Goal: Information Seeking & Learning: Learn about a topic

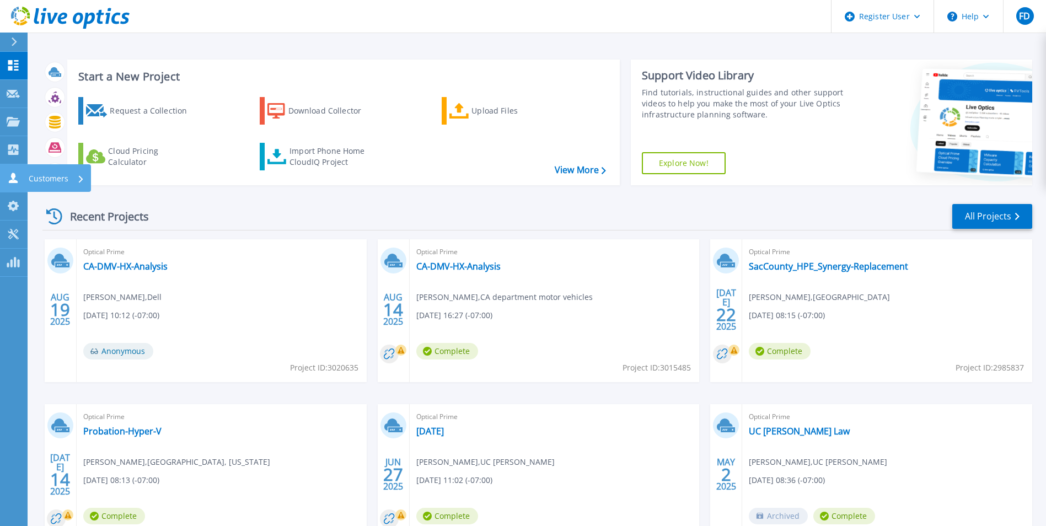
click at [2, 167] on link "Customers Customers" at bounding box center [14, 178] width 28 height 28
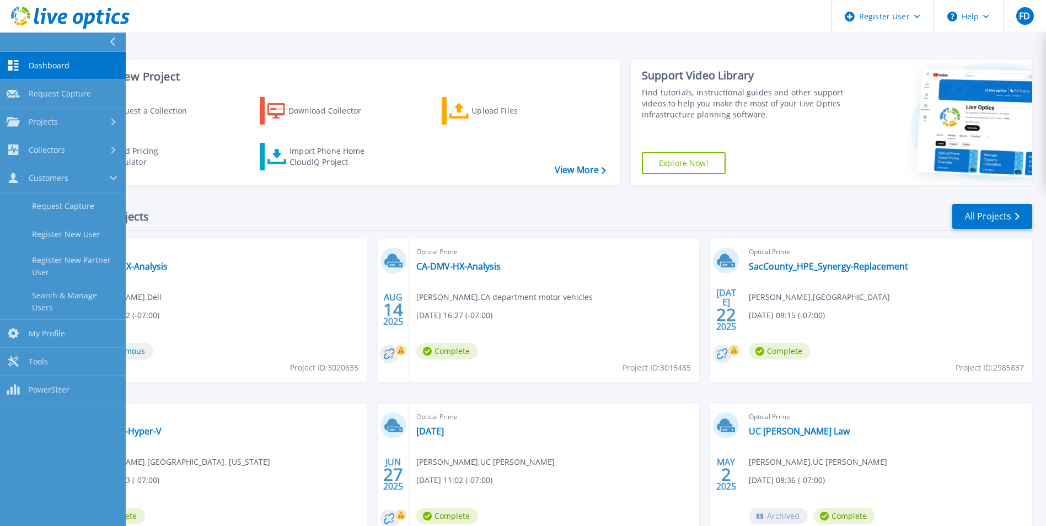
click at [498, 437] on div "Optical Prime 2025-06-27 Scott Aldinger , UC Davis 06/27/2025, 11:02 (-07:00) C…" at bounding box center [555, 475] width 290 height 143
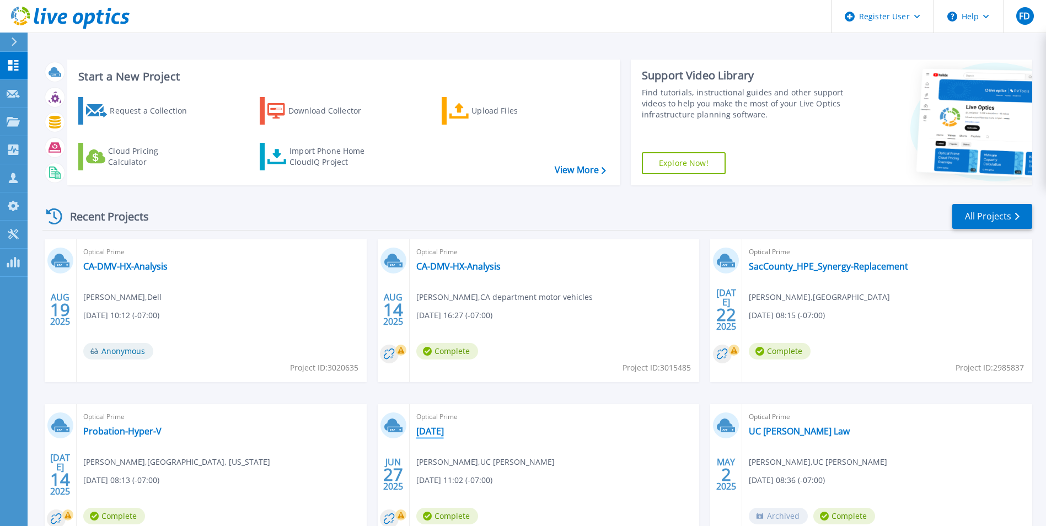
click at [444, 433] on link "[DATE]" at bounding box center [430, 431] width 28 height 11
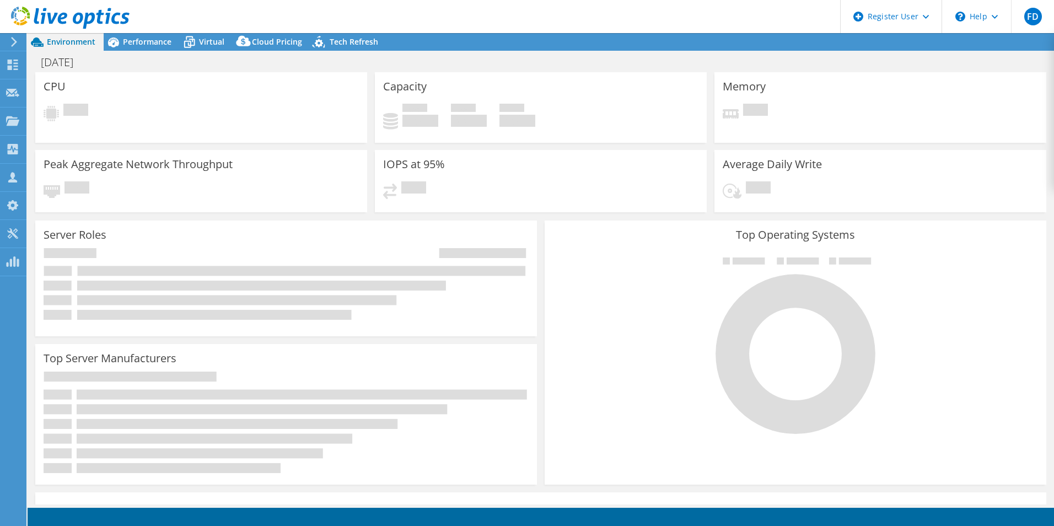
select select "USD"
click at [147, 47] on div "Performance" at bounding box center [142, 42] width 76 height 18
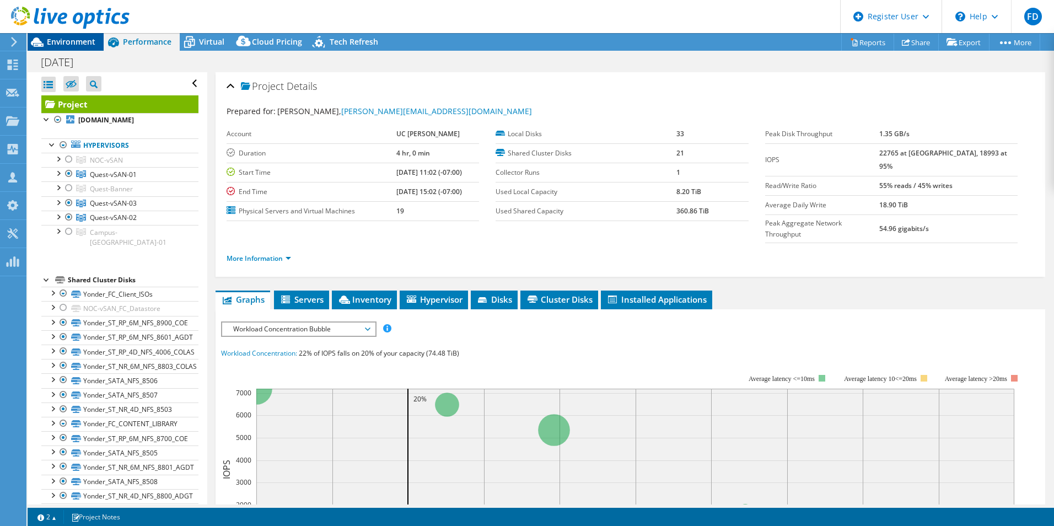
click at [78, 42] on span "Environment" at bounding box center [71, 41] width 49 height 10
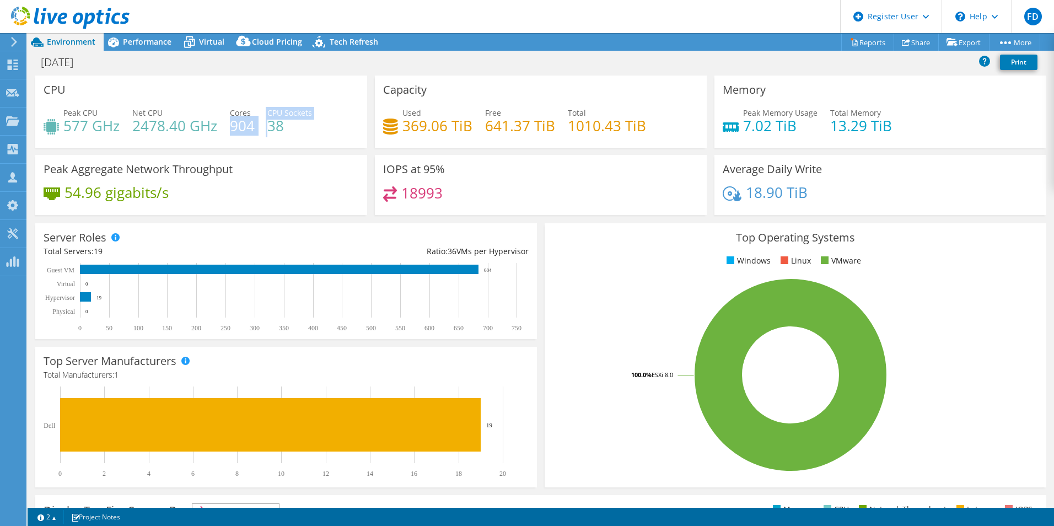
drag, startPoint x: 232, startPoint y: 131, endPoint x: 271, endPoint y: 127, distance: 39.3
click at [271, 127] on div "Peak CPU 577 GHz Net CPU 2478.40 GHz Cores 904 CPU Sockets 38" at bounding box center [201, 125] width 315 height 36
drag, startPoint x: 271, startPoint y: 127, endPoint x: 379, endPoint y: 233, distance: 151.3
click at [379, 233] on div "Server Roles Physical Servers represent bare metal servers that were targets of…" at bounding box center [286, 281] width 502 height 116
drag, startPoint x: 612, startPoint y: 135, endPoint x: 585, endPoint y: 128, distance: 27.8
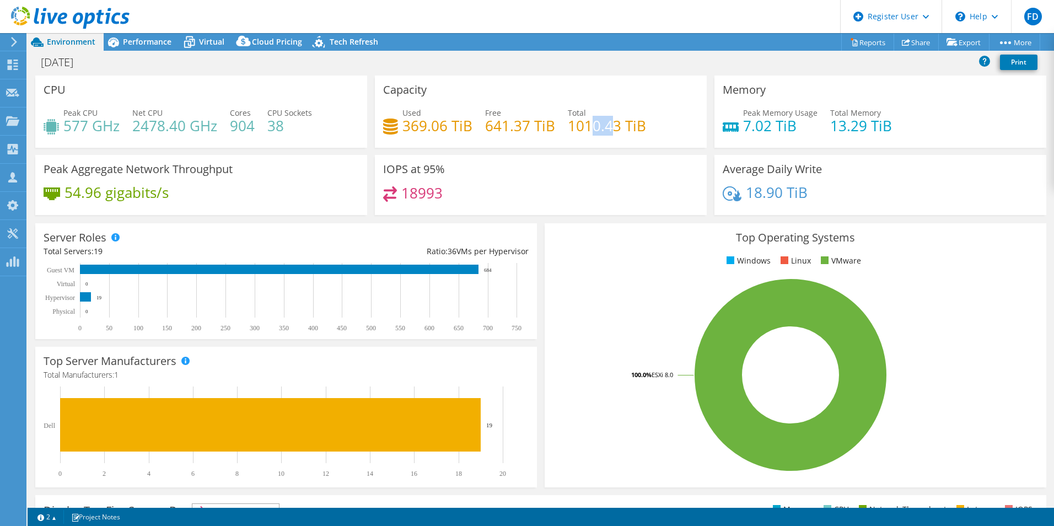
click at [585, 128] on h4 "1010.43 TiB" at bounding box center [607, 126] width 78 height 12
drag, startPoint x: 582, startPoint y: 128, endPoint x: 562, endPoint y: 193, distance: 67.5
click at [562, 193] on div "18993" at bounding box center [540, 198] width 315 height 24
click at [155, 41] on span "Performance" at bounding box center [147, 41] width 49 height 10
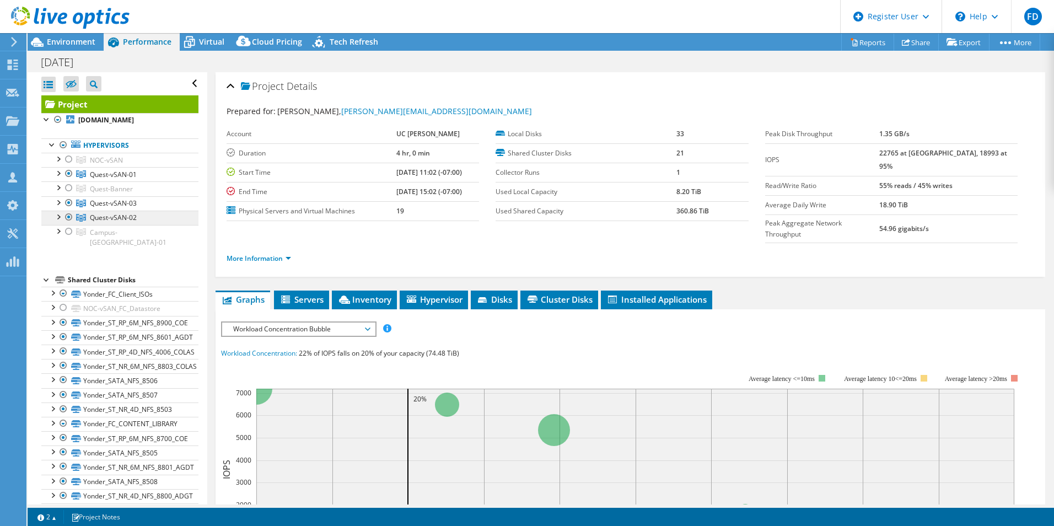
drag, startPoint x: 112, startPoint y: 230, endPoint x: 118, endPoint y: 229, distance: 6.2
click at [112, 222] on span "Quest-vSAN-02" at bounding box center [113, 217] width 47 height 9
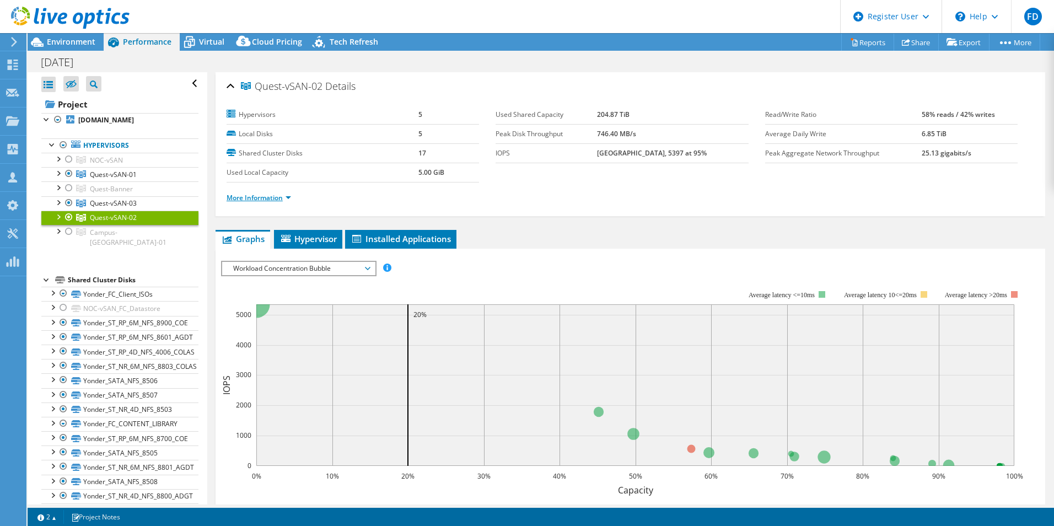
click at [279, 195] on link "More Information" at bounding box center [259, 197] width 64 height 9
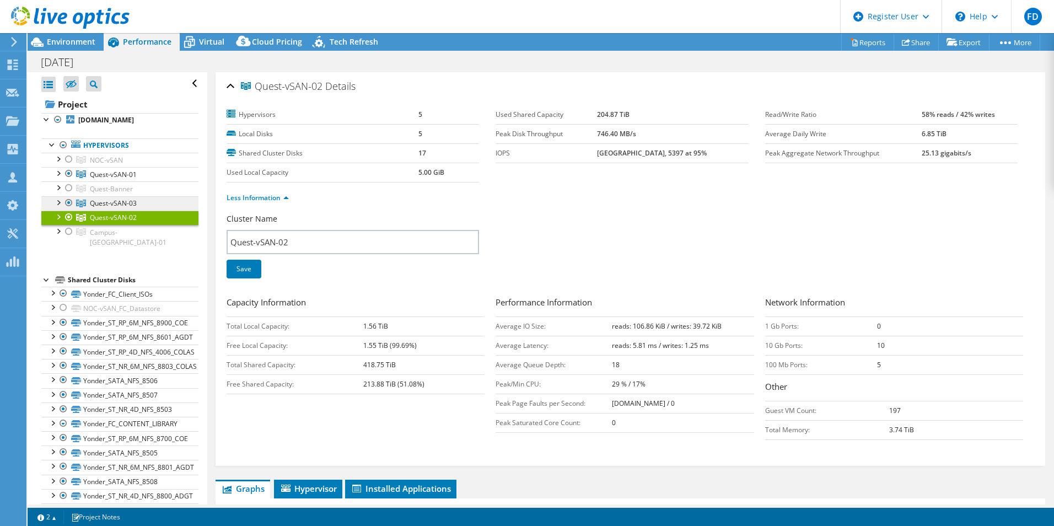
drag, startPoint x: 142, startPoint y: 208, endPoint x: 150, endPoint y: 209, distance: 8.3
click at [142, 209] on link "Quest-vSAN-03" at bounding box center [119, 203] width 157 height 14
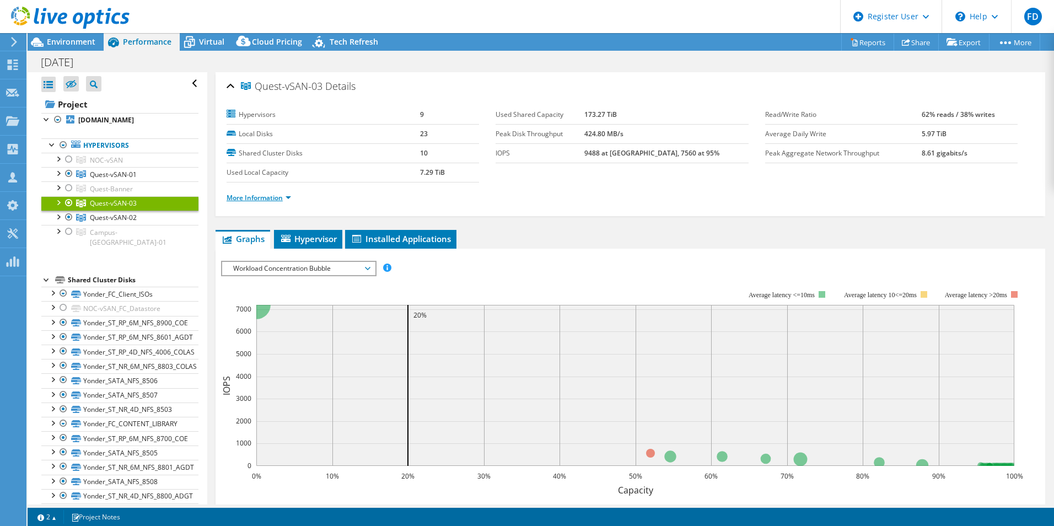
click at [249, 198] on link "More Information" at bounding box center [259, 197] width 64 height 9
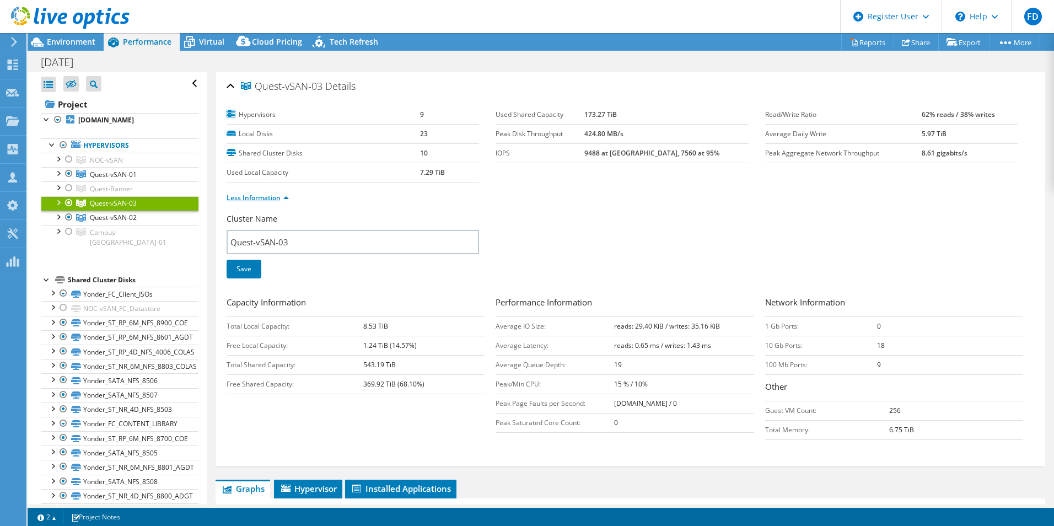
click at [249, 198] on link "Less Information" at bounding box center [258, 197] width 62 height 9
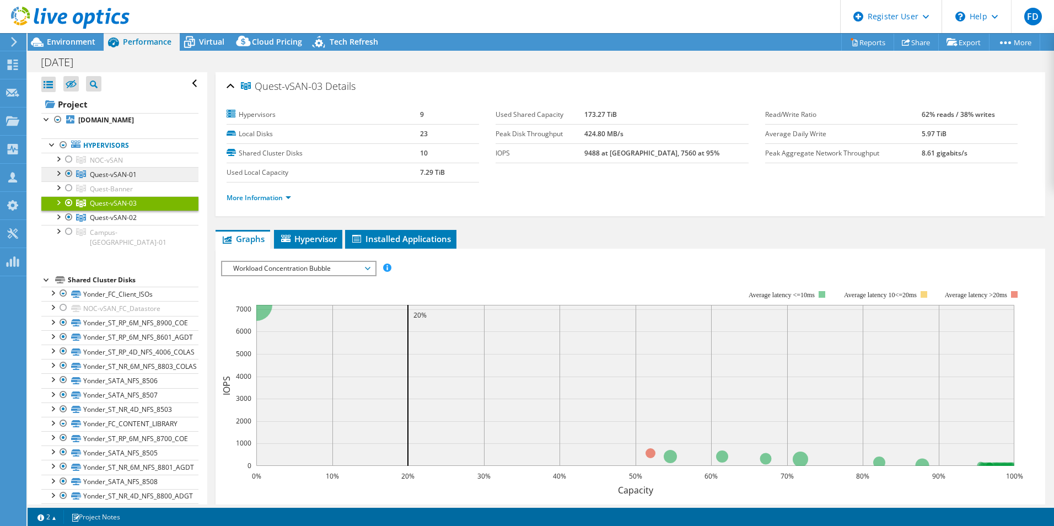
click at [155, 181] on link "Quest-vSAN-01" at bounding box center [119, 174] width 157 height 14
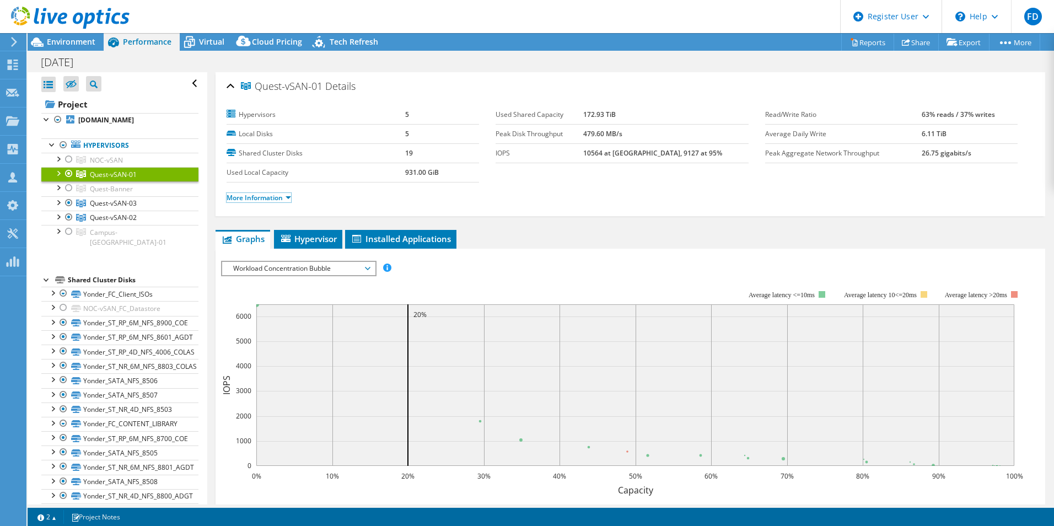
click at [265, 200] on link "More Information" at bounding box center [259, 197] width 64 height 9
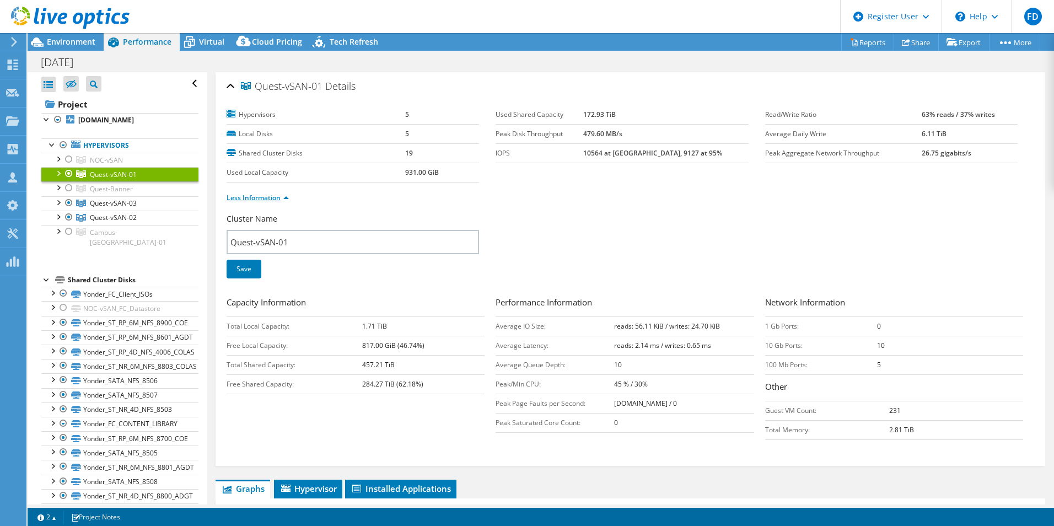
click at [265, 199] on link "Less Information" at bounding box center [258, 197] width 62 height 9
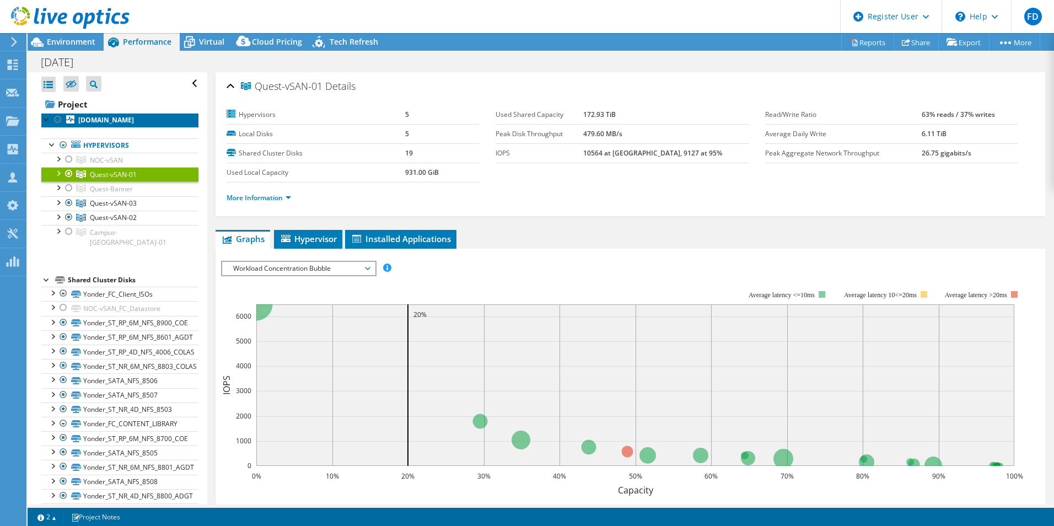
click at [131, 125] on b "[DOMAIN_NAME]" at bounding box center [106, 119] width 56 height 9
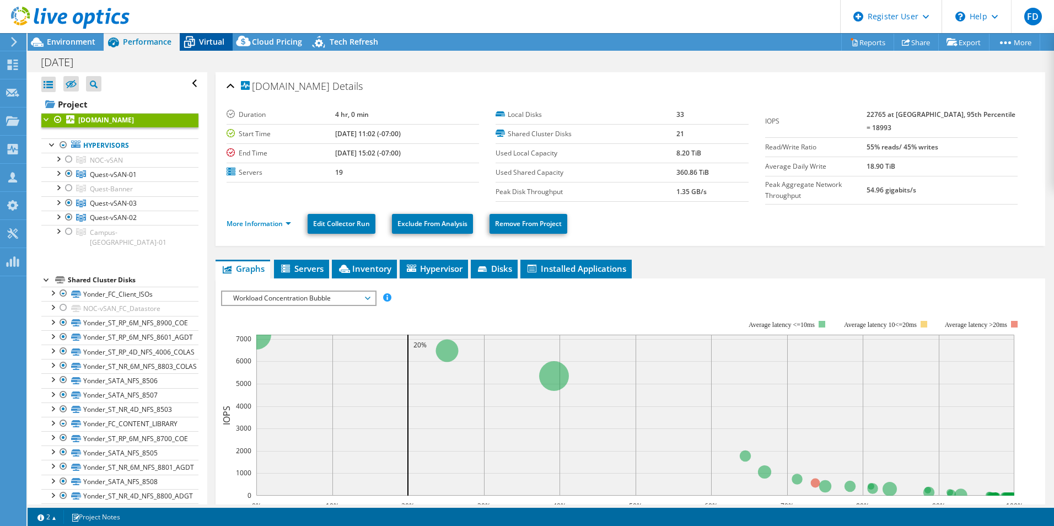
click at [220, 36] on div "Virtual" at bounding box center [206, 42] width 53 height 18
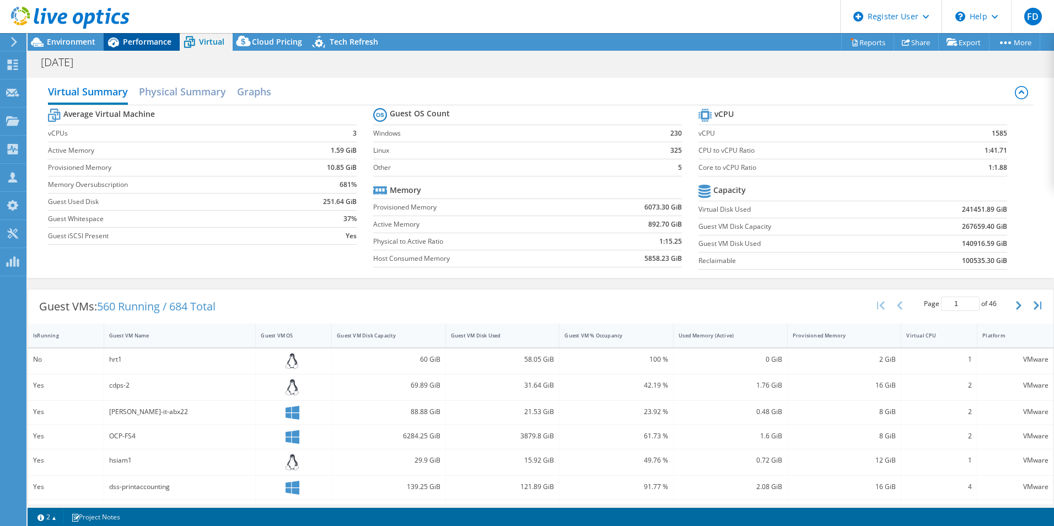
click at [157, 39] on span "Performance" at bounding box center [147, 41] width 49 height 10
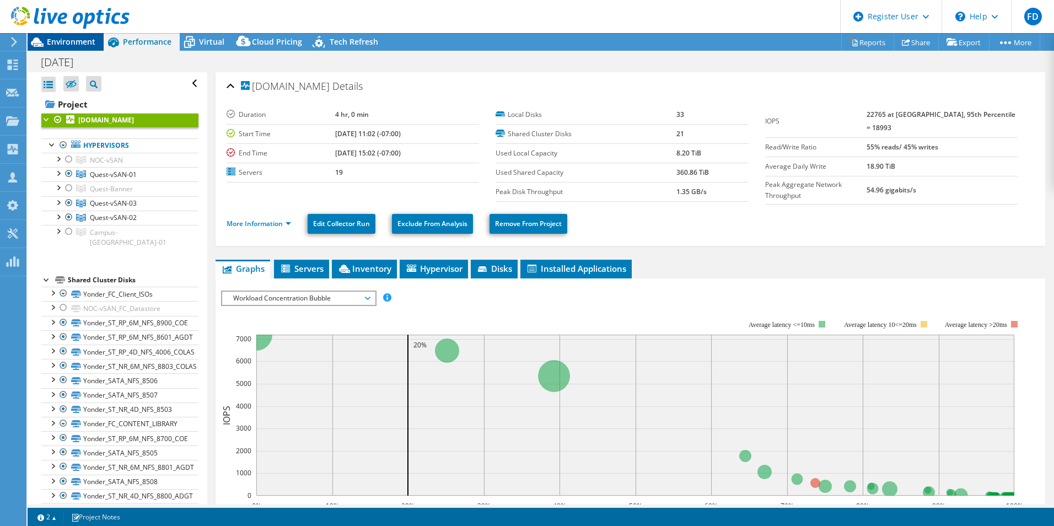
click at [87, 41] on span "Environment" at bounding box center [71, 41] width 49 height 10
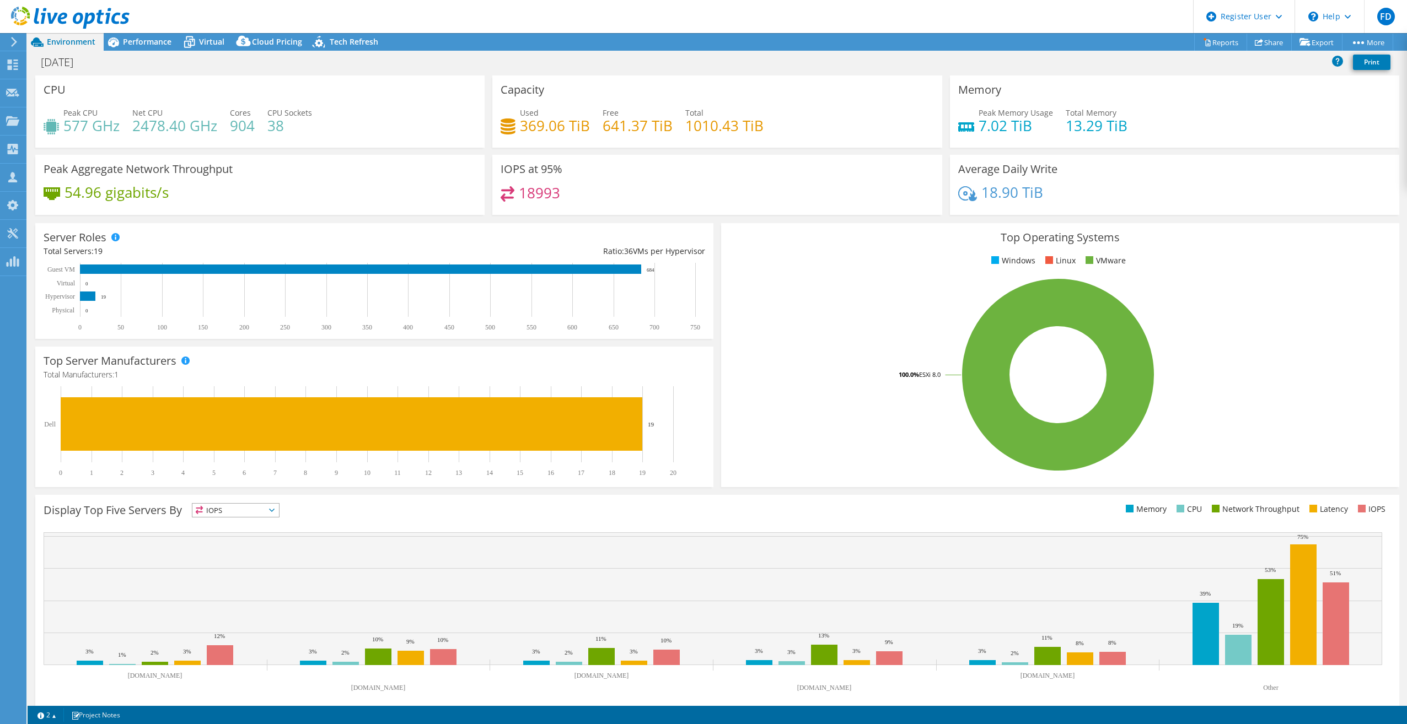
click at [717, 424] on div "Top Operating Systems Windows Linux VMware 100.0% ESXi 8.0" at bounding box center [1060, 355] width 686 height 272
click at [153, 44] on span "Performance" at bounding box center [147, 41] width 49 height 10
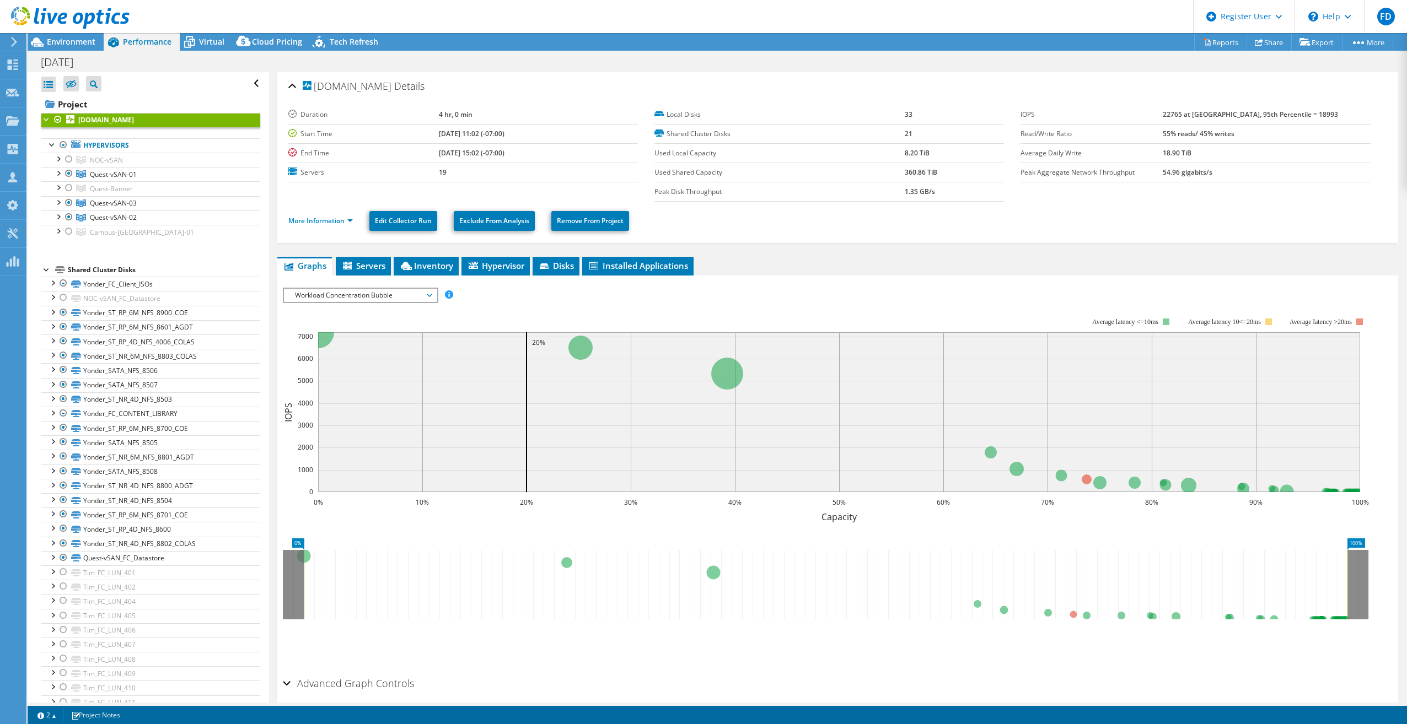
click at [88, 35] on div at bounding box center [65, 18] width 130 height 37
click at [78, 37] on span "Environment" at bounding box center [71, 41] width 49 height 10
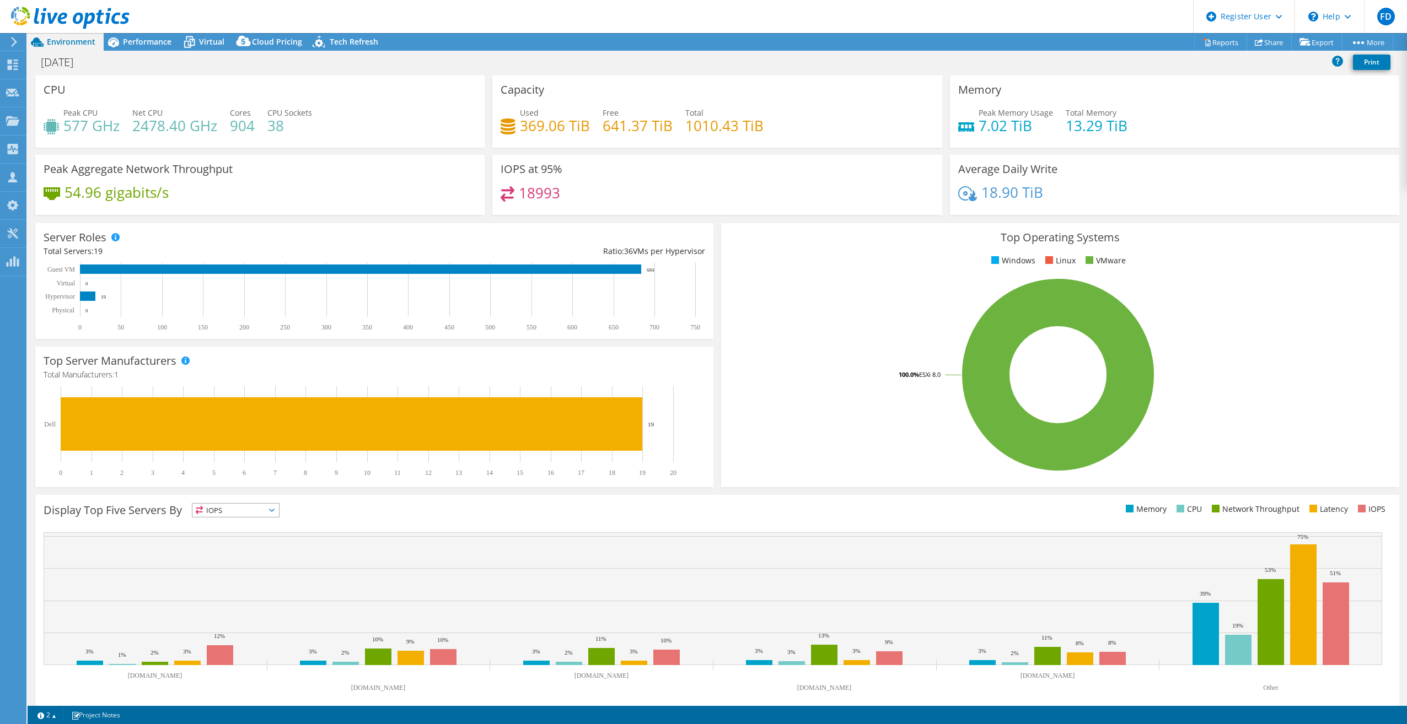
click at [334, 139] on div "Peak CPU 577 GHz Net CPU 2478.40 GHz Cores 904 CPU Sockets 38" at bounding box center [260, 125] width 433 height 36
drag, startPoint x: 232, startPoint y: 128, endPoint x: 254, endPoint y: 130, distance: 21.6
click at [254, 130] on div "Peak CPU 577 GHz Net CPU 2478.40 GHz Cores 904 CPU Sockets 38" at bounding box center [260, 125] width 433 height 36
drag, startPoint x: 784, startPoint y: 159, endPoint x: 748, endPoint y: 143, distance: 39.7
click at [782, 159] on div "IOPS at 95% 18993" at bounding box center [716, 185] width 449 height 60
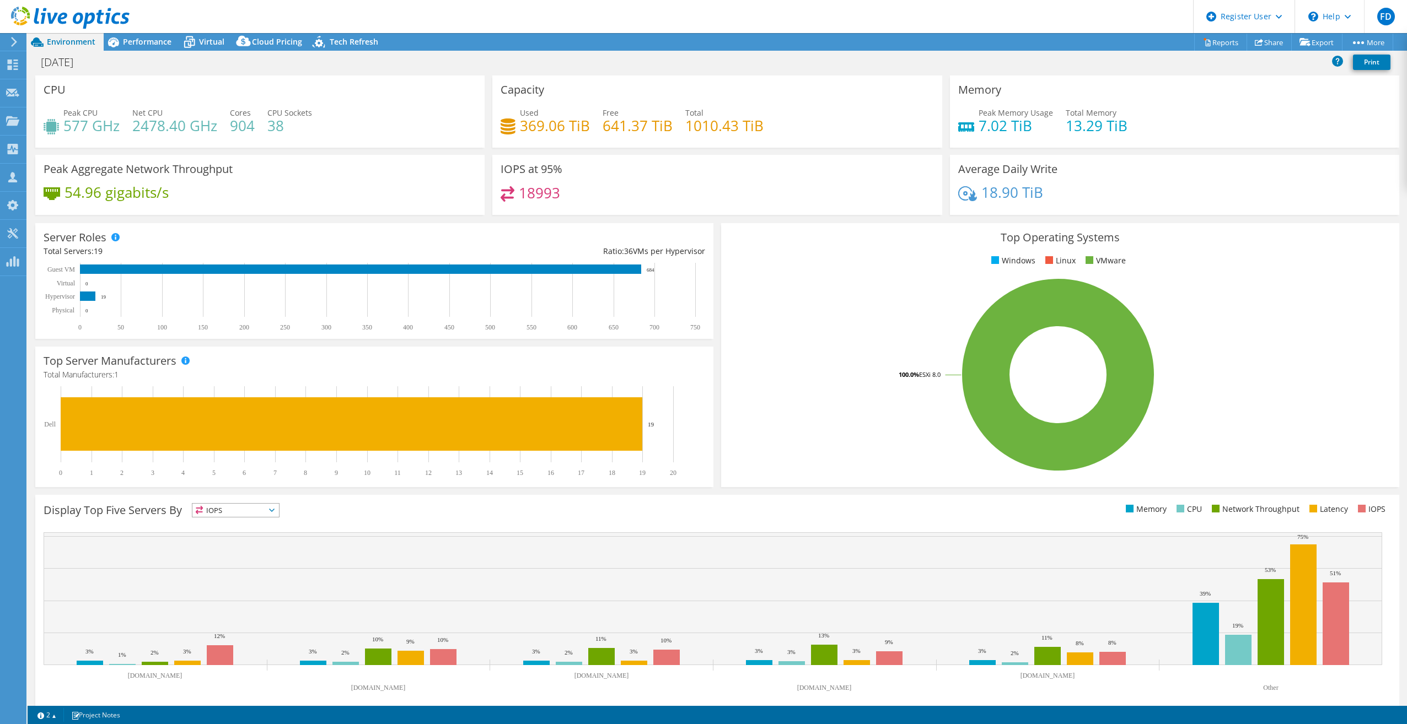
drag, startPoint x: 740, startPoint y: 123, endPoint x: 730, endPoint y: 125, distance: 10.2
click at [738, 123] on h4 "1010.43 TiB" at bounding box center [724, 126] width 78 height 12
drag, startPoint x: 730, startPoint y: 126, endPoint x: 681, endPoint y: 129, distance: 48.6
click at [685, 129] on h4 "1010.43 TiB" at bounding box center [724, 126] width 78 height 12
drag, startPoint x: 681, startPoint y: 129, endPoint x: 709, endPoint y: 177, distance: 55.3
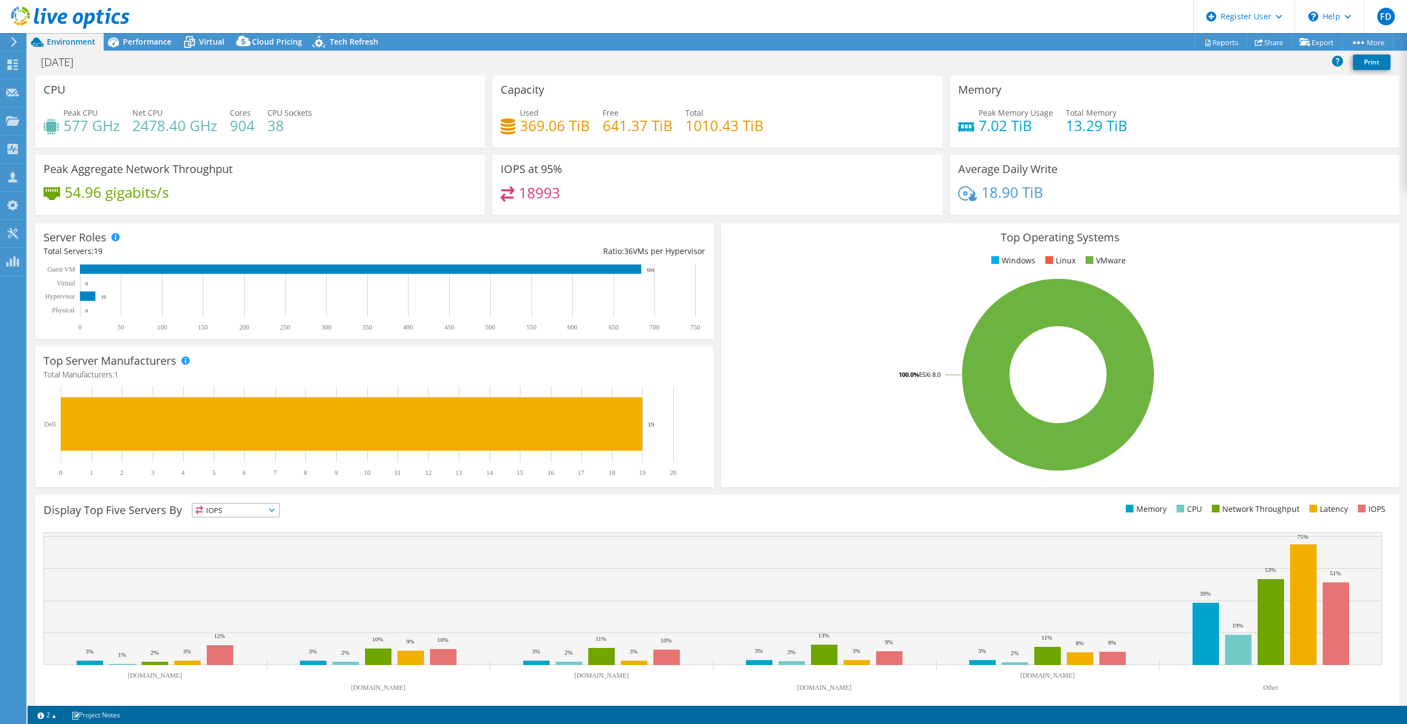
click at [709, 177] on div "IOPS at 95% 18993" at bounding box center [716, 185] width 449 height 60
drag, startPoint x: 606, startPoint y: 173, endPoint x: 621, endPoint y: 165, distance: 16.8
click at [609, 173] on div "IOPS at 95% 18993" at bounding box center [716, 185] width 449 height 60
drag, startPoint x: 682, startPoint y: 127, endPoint x: 644, endPoint y: 119, distance: 39.4
click at [646, 119] on div "Used 369.06 TiB Free 641.37 TiB Total 1010.43 TiB" at bounding box center [717, 125] width 433 height 36
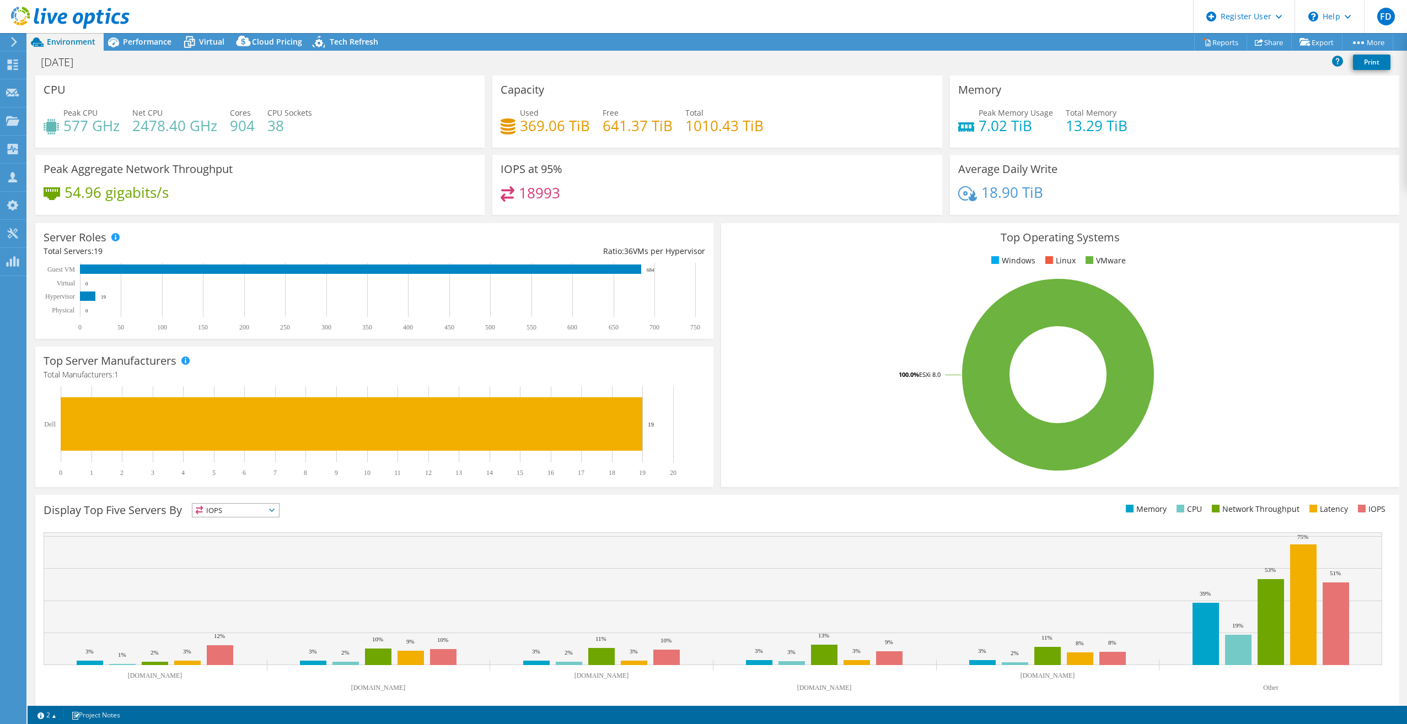
drag, startPoint x: 644, startPoint y: 119, endPoint x: 604, endPoint y: 204, distance: 93.7
click at [695, 221] on div "Server Roles Physical Servers represent bare metal servers that were targets of…" at bounding box center [374, 280] width 686 height 123
drag, startPoint x: 225, startPoint y: 109, endPoint x: 254, endPoint y: 125, distance: 32.1
click at [254, 125] on div "Peak CPU 577 GHz Net CPU 2478.40 GHz Cores 904 CPU Sockets 38" at bounding box center [260, 125] width 433 height 36
drag, startPoint x: 264, startPoint y: 135, endPoint x: 948, endPoint y: 210, distance: 688.8
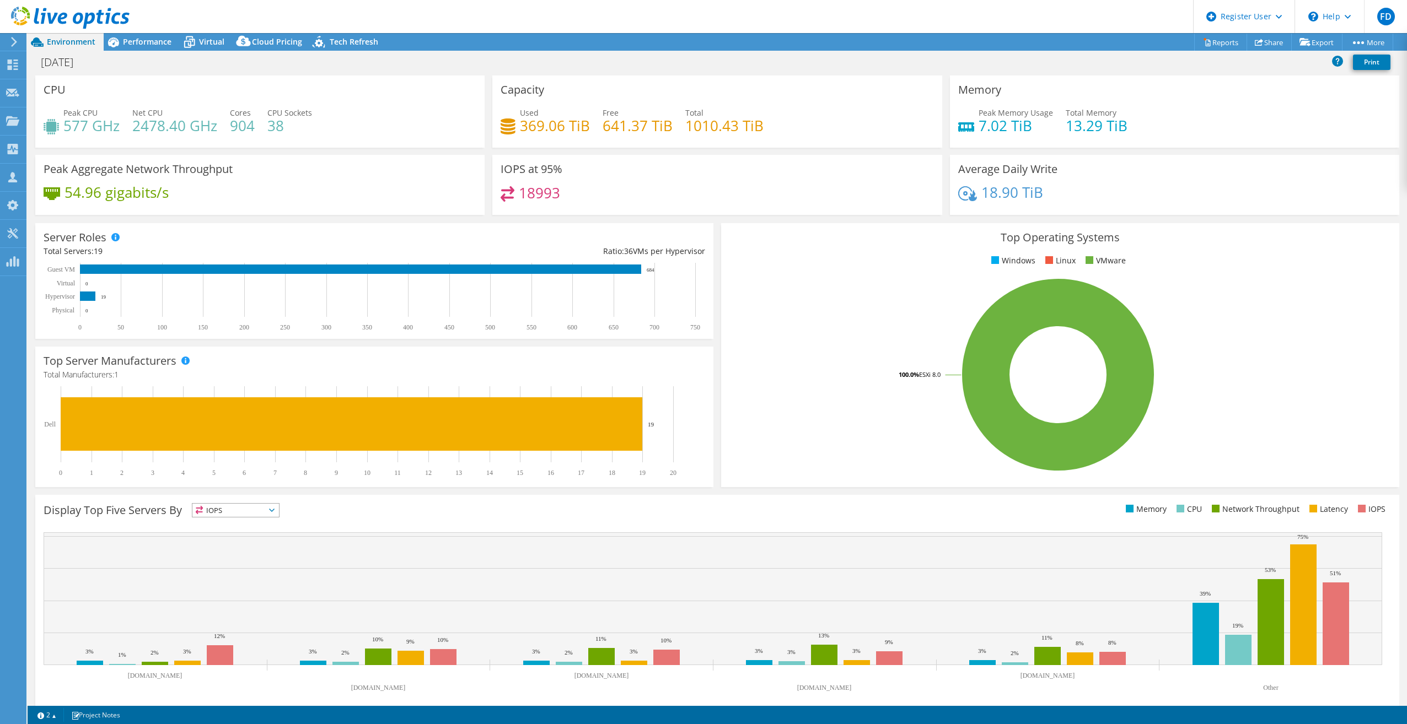
click at [951, 214] on div "Average Daily Write 18.90 TiB" at bounding box center [1174, 188] width 457 height 67
drag, startPoint x: 738, startPoint y: 127, endPoint x: 683, endPoint y: 117, distance: 55.6
click at [685, 120] on h4 "1010.43 TiB" at bounding box center [724, 126] width 78 height 12
drag, startPoint x: 683, startPoint y: 117, endPoint x: 717, endPoint y: 138, distance: 40.1
click at [714, 138] on div "Used 369.06 TiB Free 641.37 TiB Total 1010.43 TiB" at bounding box center [717, 125] width 433 height 36
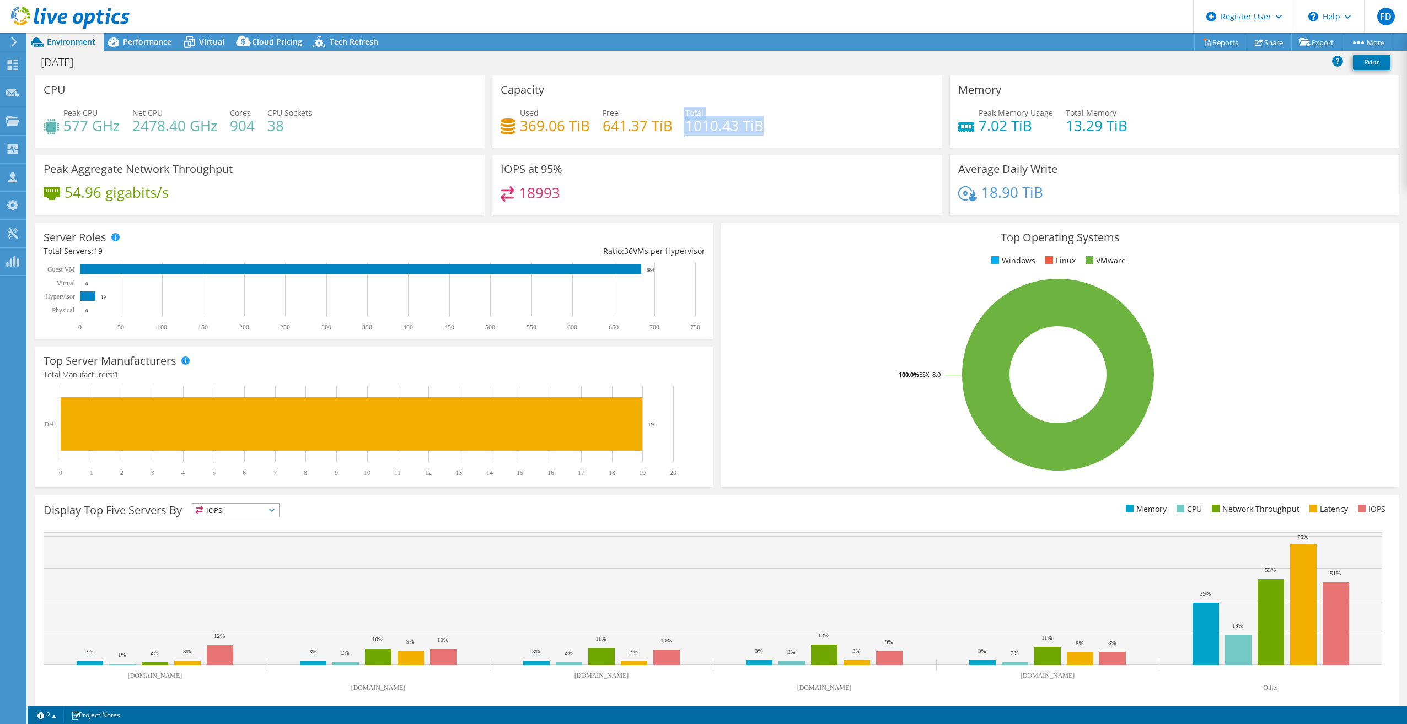
drag, startPoint x: 759, startPoint y: 128, endPoint x: 680, endPoint y: 110, distance: 80.8
click at [680, 110] on div "Used 369.06 TiB Free 641.37 TiB Total 1010.43 TiB" at bounding box center [717, 125] width 433 height 36
drag, startPoint x: 680, startPoint y: 111, endPoint x: 724, endPoint y: 158, distance: 64.7
click at [724, 158] on div "IOPS at 95% 18993" at bounding box center [716, 185] width 449 height 60
drag, startPoint x: 229, startPoint y: 108, endPoint x: 252, endPoint y: 124, distance: 28.1
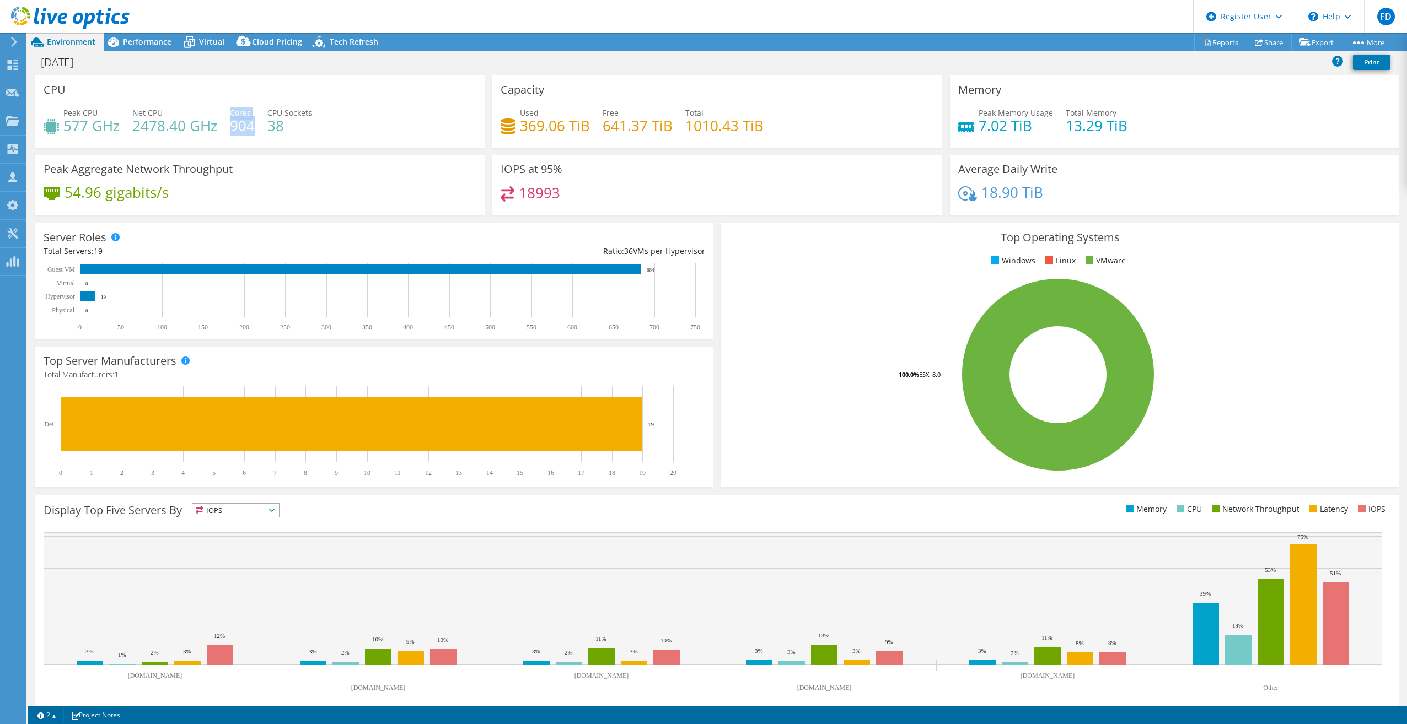
click at [252, 124] on div "Cores 904" at bounding box center [242, 119] width 25 height 25
drag, startPoint x: 252, startPoint y: 124, endPoint x: 275, endPoint y: 141, distance: 27.9
click at [285, 148] on div "CPU Peak CPU 577 GHz Net CPU 2478.40 GHz Cores 904 CPU Sockets 38" at bounding box center [259, 115] width 457 height 79
click at [185, 41] on icon at bounding box center [189, 43] width 11 height 9
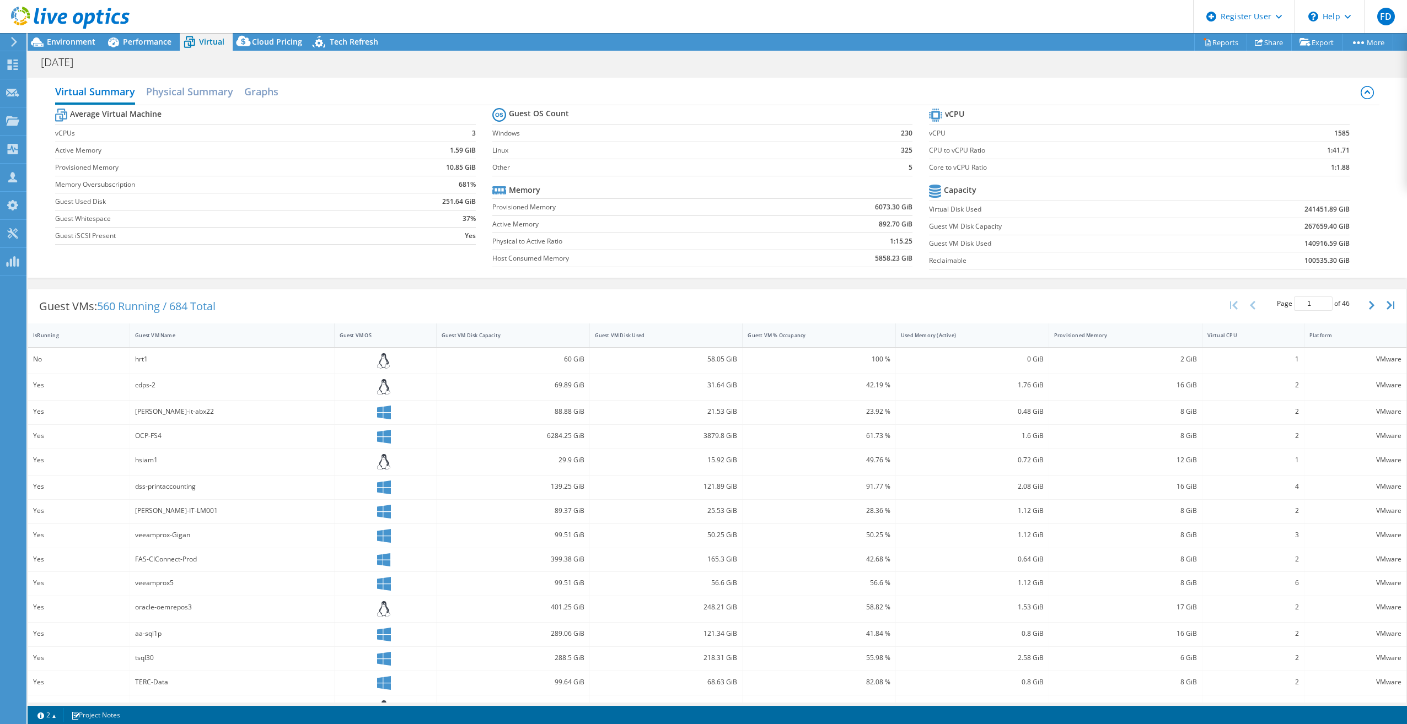
click at [1053, 148] on b "1:41.71" at bounding box center [1338, 150] width 23 height 11
drag, startPoint x: 1332, startPoint y: 148, endPoint x: 1324, endPoint y: 151, distance: 8.7
click at [1053, 151] on section "vCPU vCPU 1585 CPU to vCPU Ratio 1:41.71 Core to vCPU Ratio 1:1.88 Capacity Vir…" at bounding box center [1147, 190] width 437 height 169
drag, startPoint x: 1324, startPoint y: 151, endPoint x: 1347, endPoint y: 174, distance: 32.4
click at [1053, 174] on section "vCPU vCPU 1585 CPU to vCPU Ratio 1:41.71 Core to vCPU Ratio 1:1.88 Capacity Vir…" at bounding box center [1147, 190] width 437 height 169
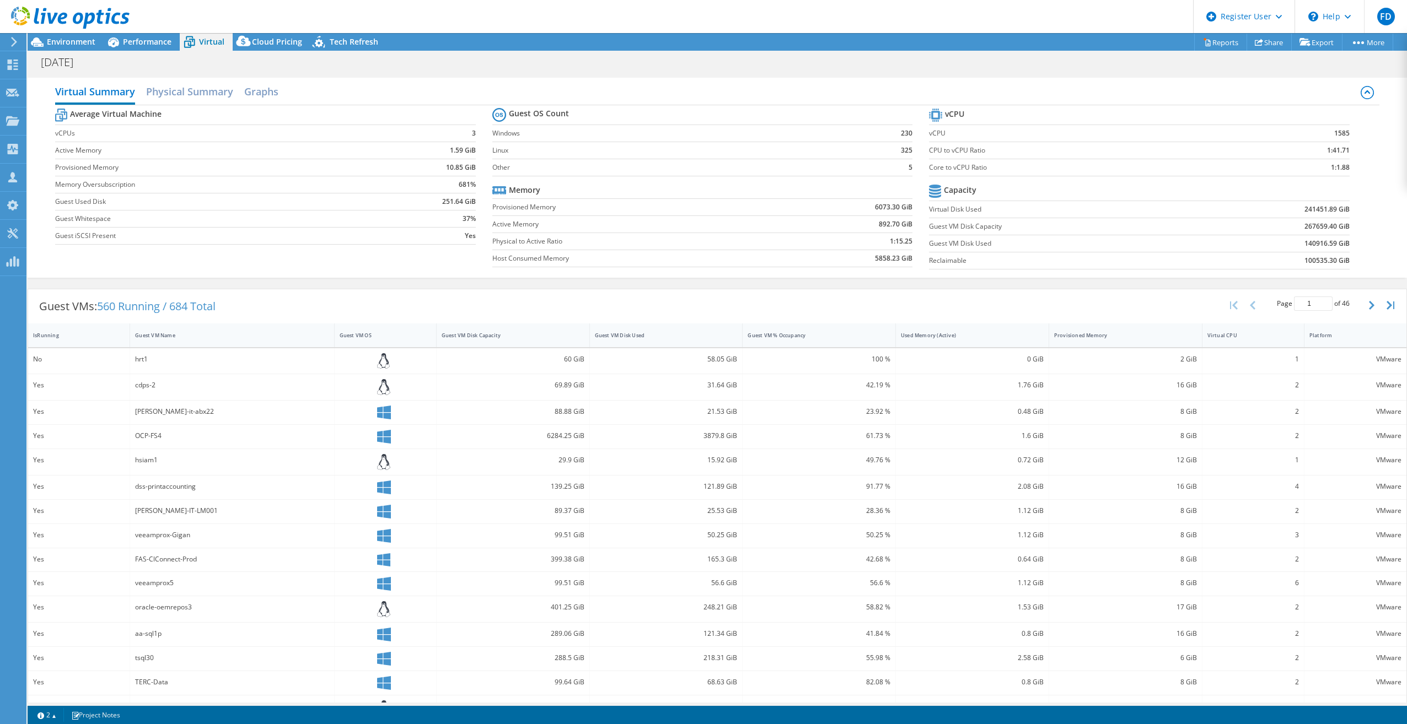
click at [1053, 183] on section "vCPU vCPU 1585 CPU to vCPU Ratio 1:41.71 Core to vCPU Ratio 1:1.88 Capacity Vir…" at bounding box center [1147, 190] width 437 height 169
click at [84, 41] on span "Environment" at bounding box center [71, 41] width 49 height 10
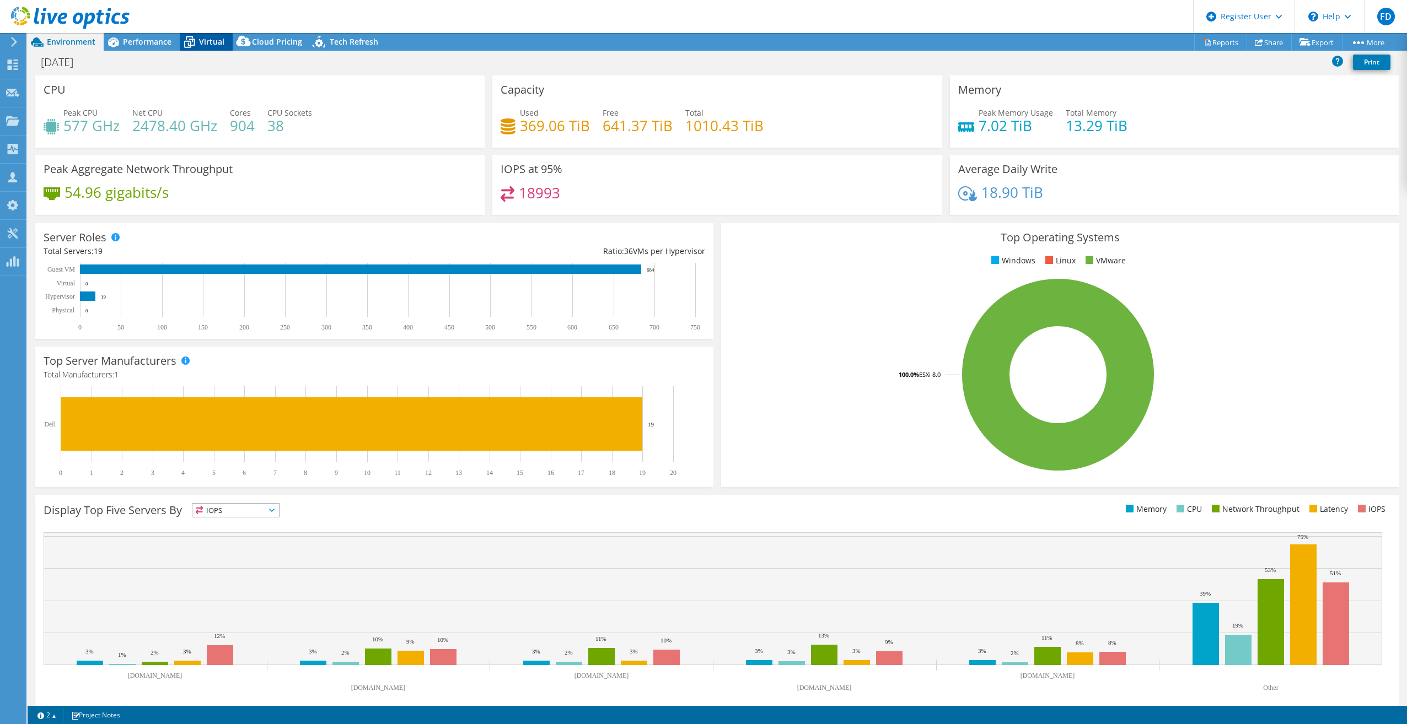
click at [216, 41] on span "Virtual" at bounding box center [211, 41] width 25 height 10
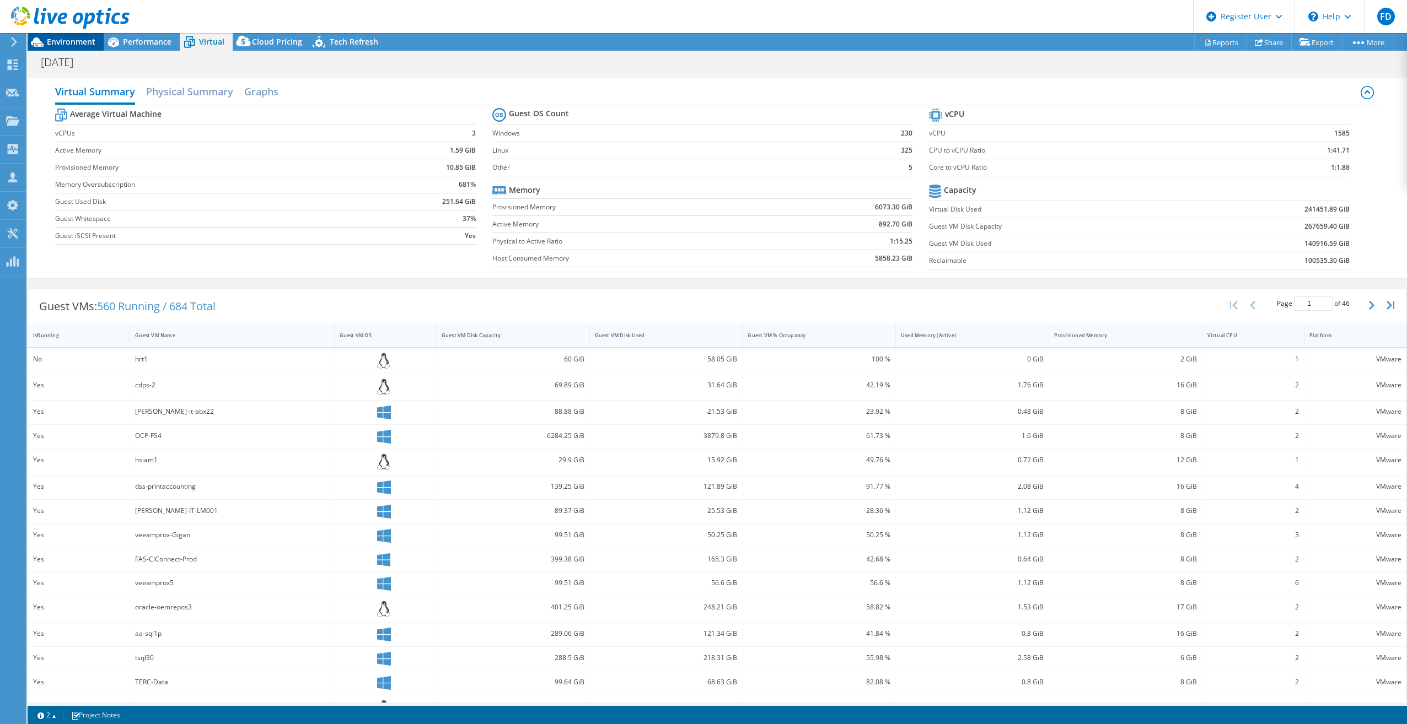
click at [72, 43] on span "Environment" at bounding box center [71, 41] width 49 height 10
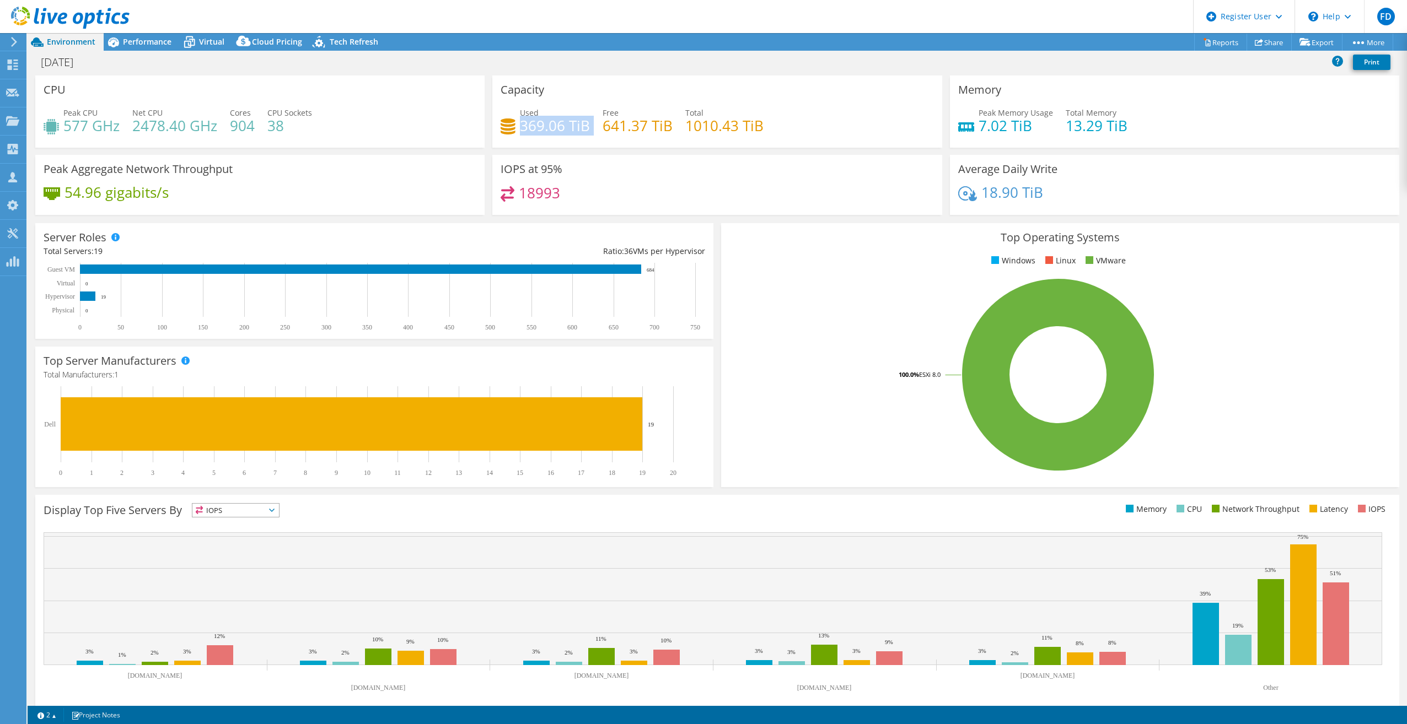
drag, startPoint x: 521, startPoint y: 123, endPoint x: 583, endPoint y: 124, distance: 62.3
click at [587, 124] on div "Used 369.06 TiB Free 641.37 TiB Total 1010.43 TiB" at bounding box center [717, 125] width 433 height 36
drag, startPoint x: 583, startPoint y: 124, endPoint x: 372, endPoint y: 116, distance: 211.8
click at [544, 155] on div "IOPS at 95% 18993" at bounding box center [716, 185] width 449 height 60
drag, startPoint x: 204, startPoint y: 35, endPoint x: 308, endPoint y: 80, distance: 113.1
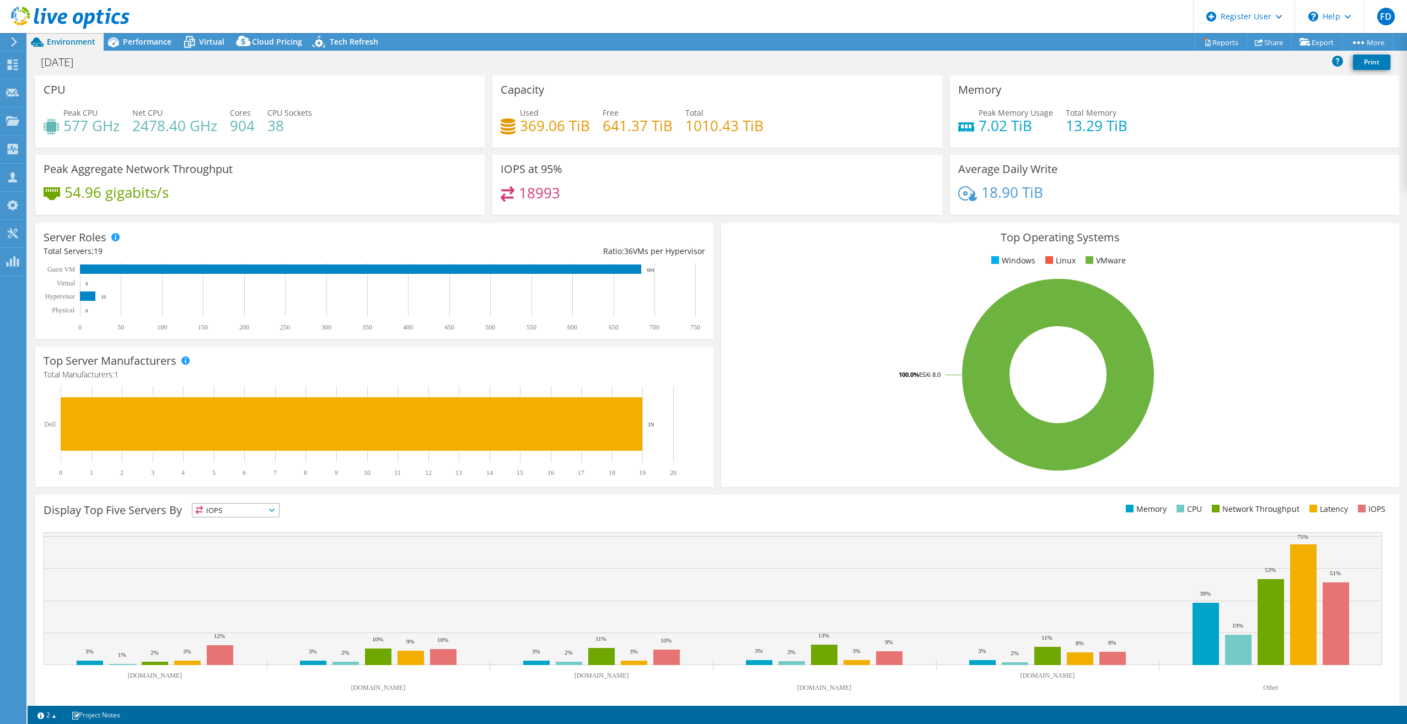
click at [204, 35] on div "Virtual" at bounding box center [206, 42] width 53 height 18
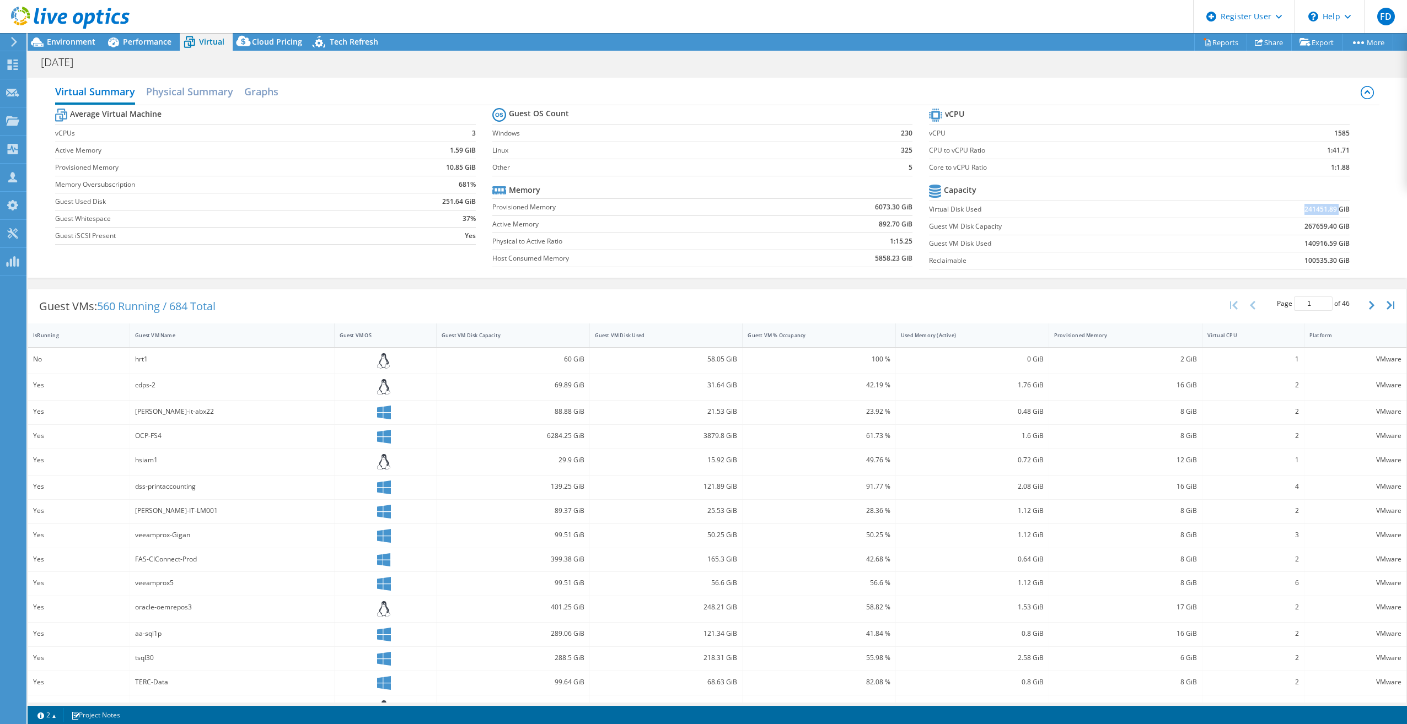
drag, startPoint x: 1292, startPoint y: 205, endPoint x: 1331, endPoint y: 205, distance: 39.1
click at [1053, 205] on td "241451.89 GiB" at bounding box center [1273, 209] width 154 height 17
drag, startPoint x: 1331, startPoint y: 205, endPoint x: 1310, endPoint y: 209, distance: 21.8
click at [1053, 209] on b "241451.89 GiB" at bounding box center [1326, 209] width 45 height 11
drag, startPoint x: 1310, startPoint y: 209, endPoint x: 1296, endPoint y: 208, distance: 13.8
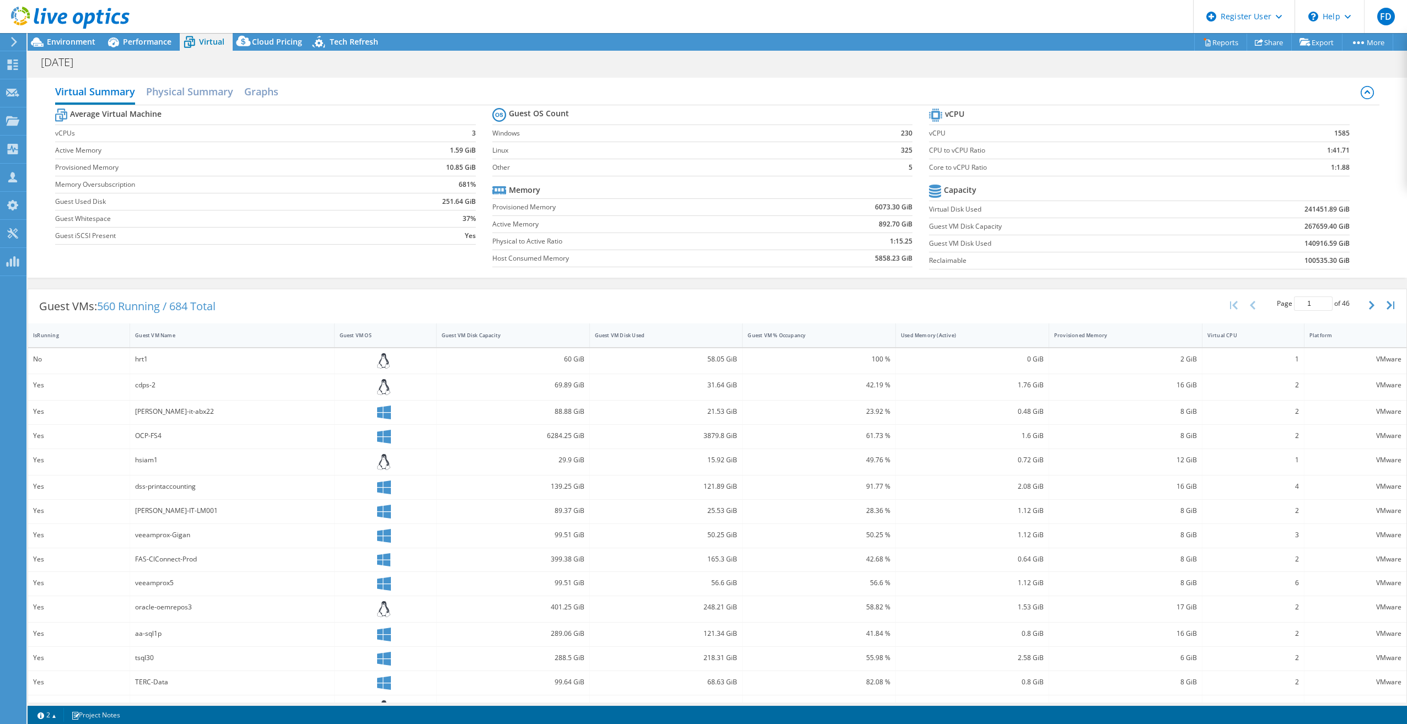
click at [1053, 210] on b "241451.89 GiB" at bounding box center [1326, 209] width 45 height 11
drag, startPoint x: 1296, startPoint y: 208, endPoint x: 1341, endPoint y: 209, distance: 45.2
click at [1053, 209] on td "241451.89 GiB" at bounding box center [1273, 209] width 154 height 17
drag, startPoint x: 1340, startPoint y: 209, endPoint x: 1294, endPoint y: 226, distance: 48.3
click at [1053, 226] on td "267659.40 GiB" at bounding box center [1273, 226] width 154 height 17
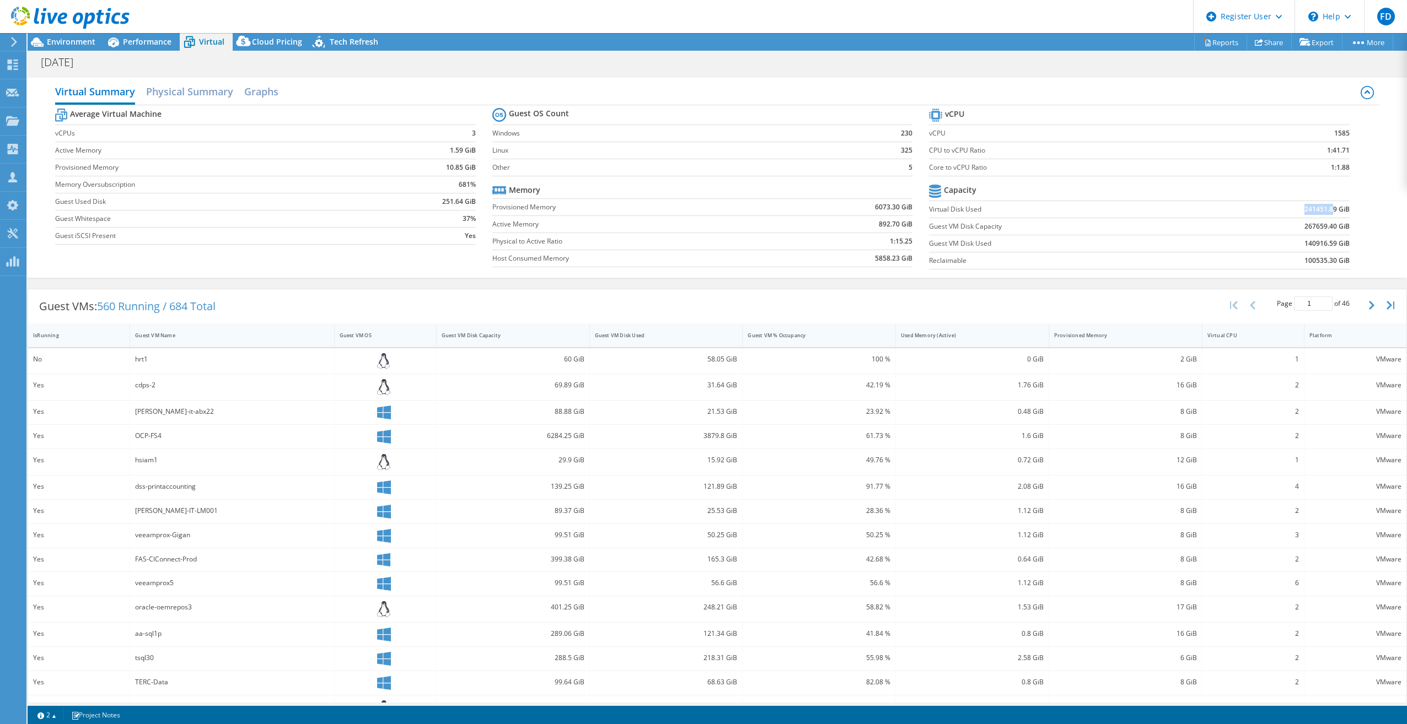
drag, startPoint x: 1291, startPoint y: 212, endPoint x: 1326, endPoint y: 208, distance: 35.0
click at [1053, 208] on td "241451.89 GiB" at bounding box center [1273, 209] width 154 height 17
drag, startPoint x: 1326, startPoint y: 208, endPoint x: 1331, endPoint y: 221, distance: 14.1
click at [1053, 222] on b "267659.40 GiB" at bounding box center [1326, 226] width 45 height 11
drag, startPoint x: 1295, startPoint y: 205, endPoint x: 1326, endPoint y: 201, distance: 31.6
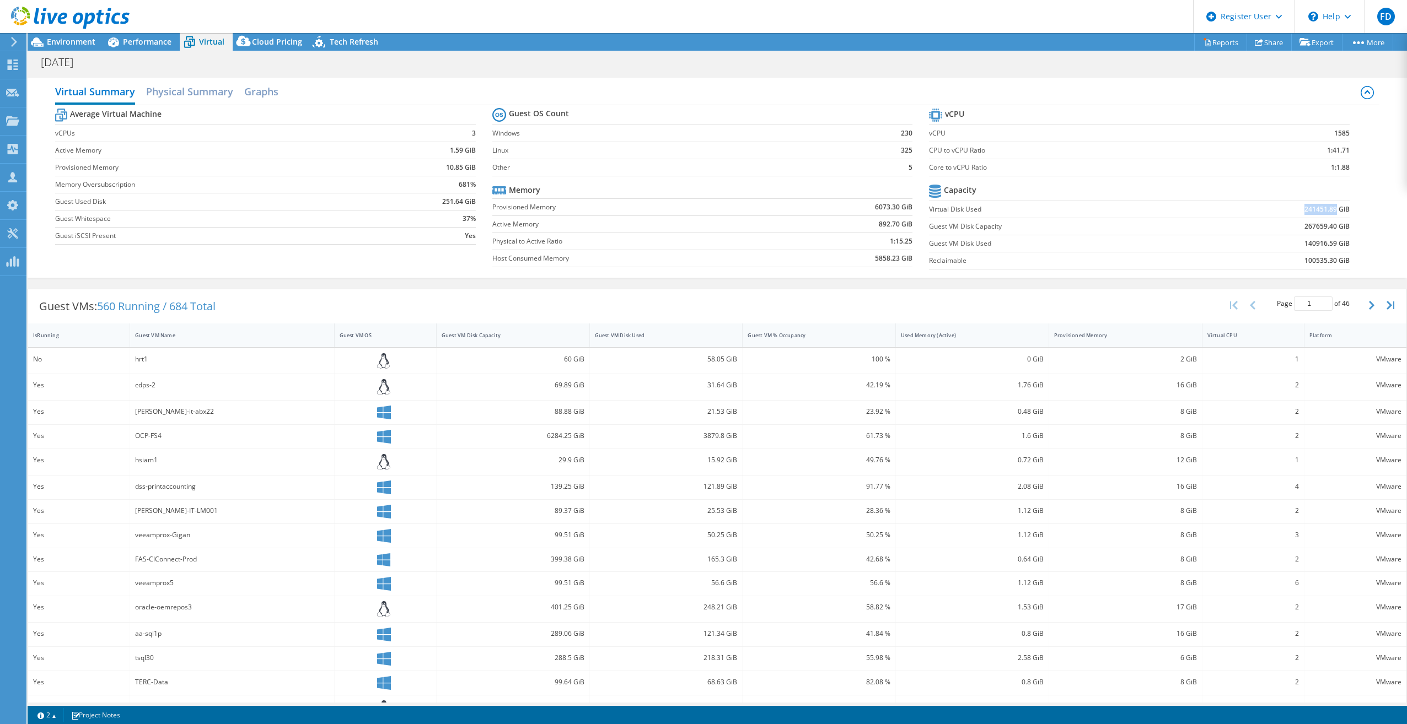
click at [1053, 202] on td "241451.89 GiB" at bounding box center [1273, 209] width 154 height 17
drag, startPoint x: 1326, startPoint y: 201, endPoint x: 1115, endPoint y: 193, distance: 211.9
click at [1053, 201] on td "241451.89 GiB" at bounding box center [1273, 209] width 154 height 17
click at [89, 39] on span "Environment" at bounding box center [71, 41] width 49 height 10
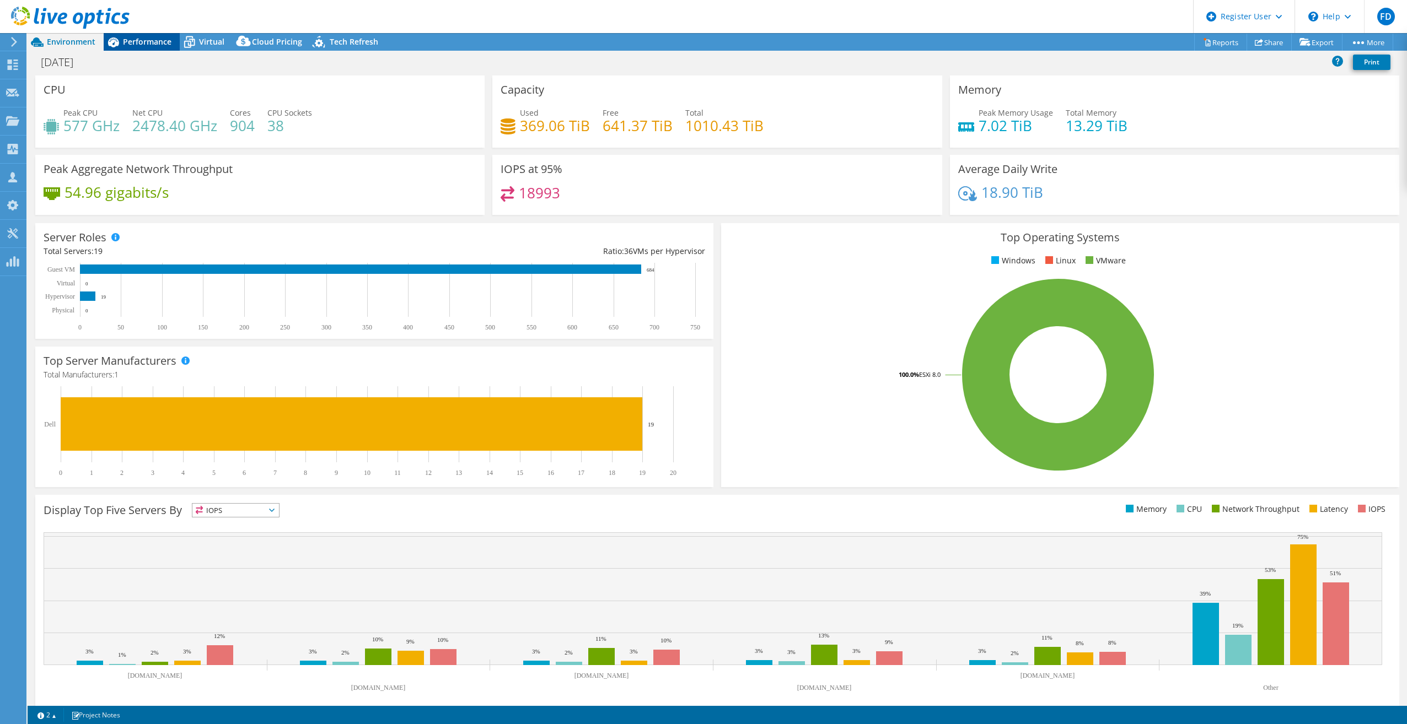
click at [158, 42] on span "Performance" at bounding box center [147, 41] width 49 height 10
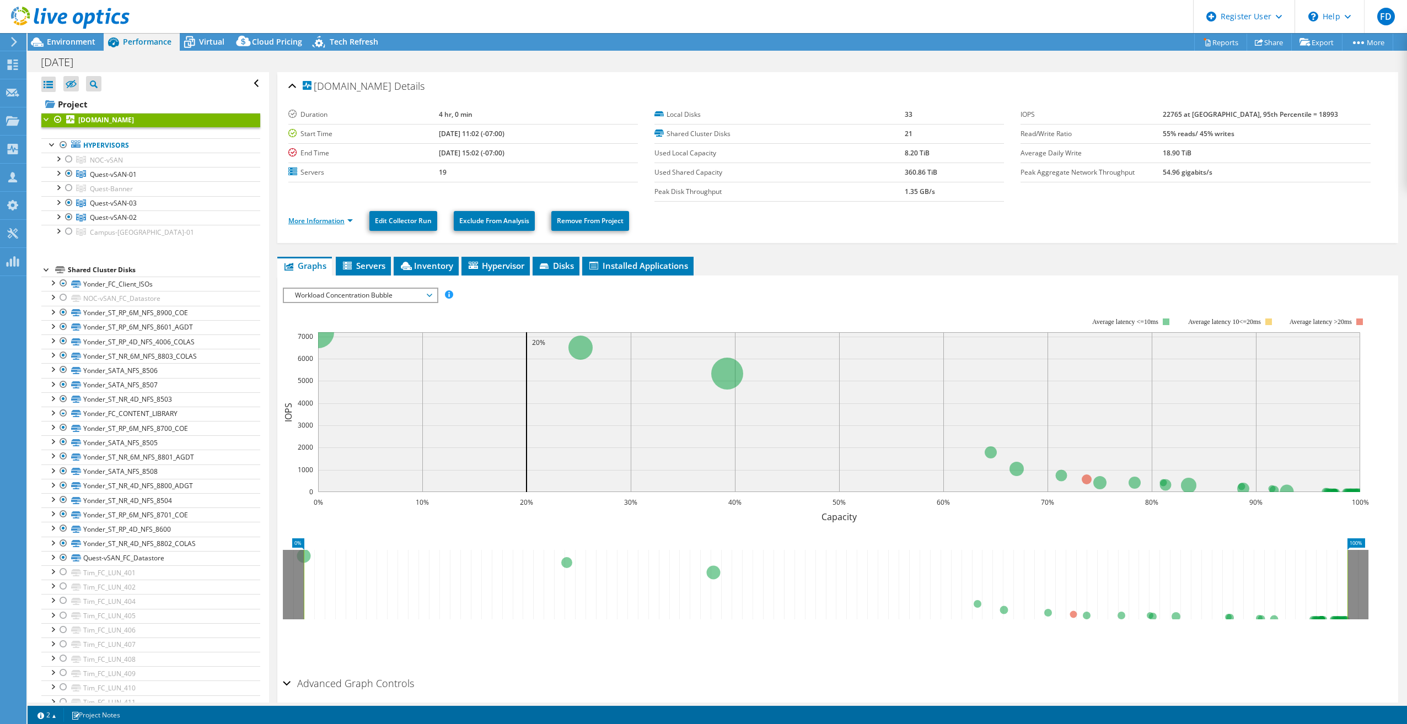
click at [309, 221] on link "More Information" at bounding box center [320, 220] width 64 height 9
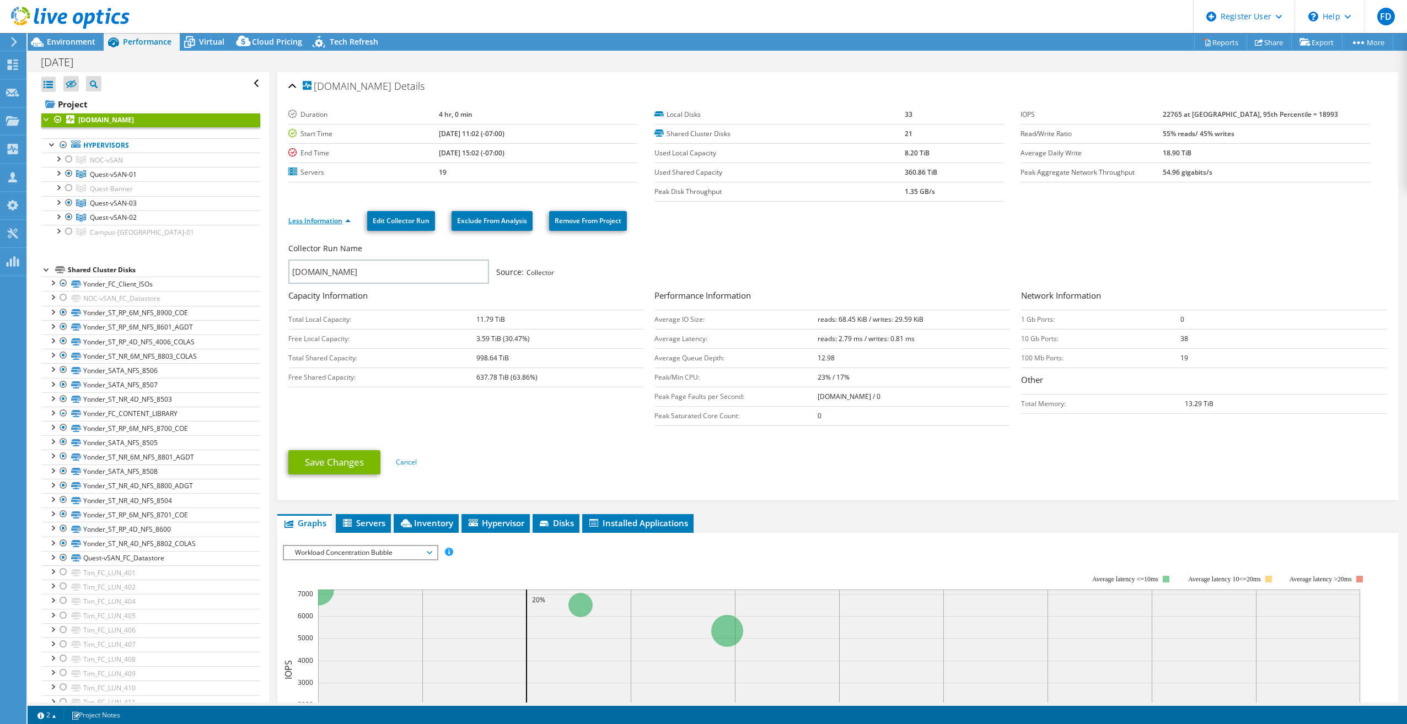
click at [309, 221] on link "Less Information" at bounding box center [319, 220] width 62 height 9
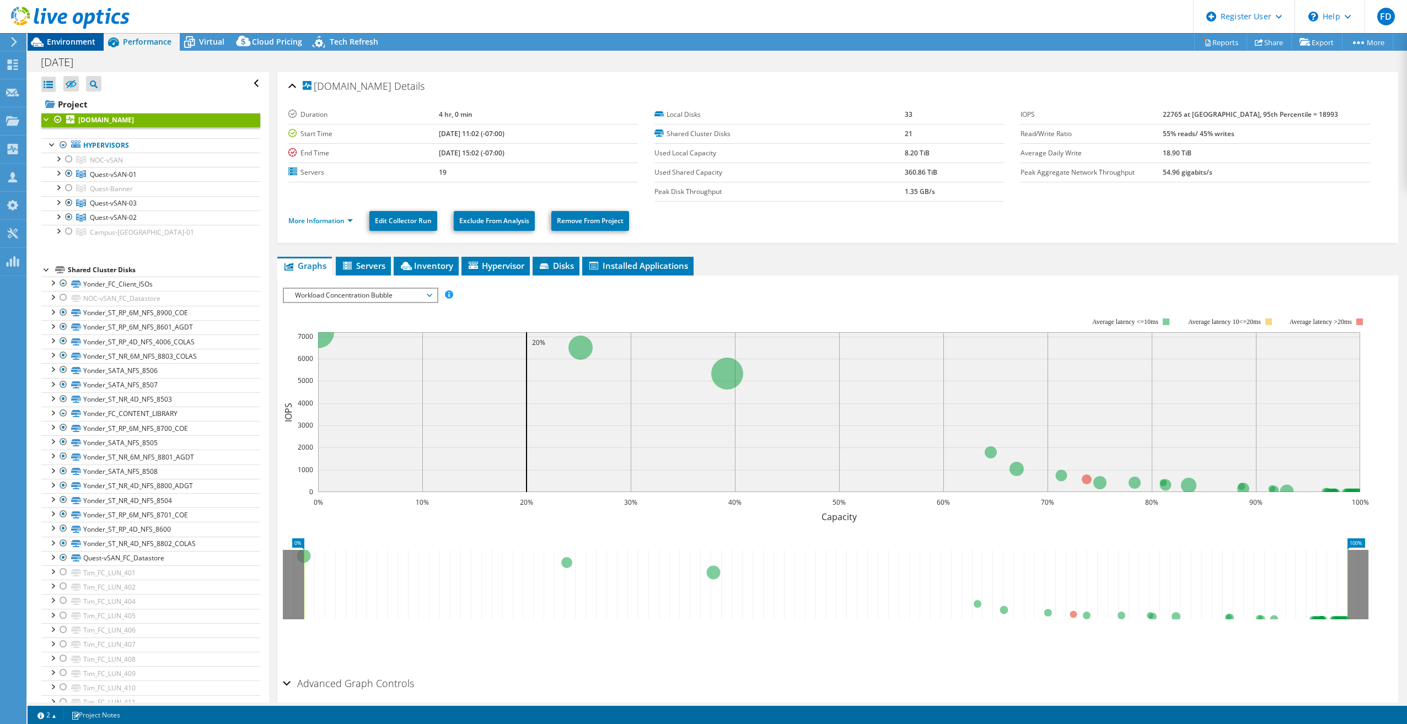
click at [79, 37] on span "Environment" at bounding box center [71, 41] width 49 height 10
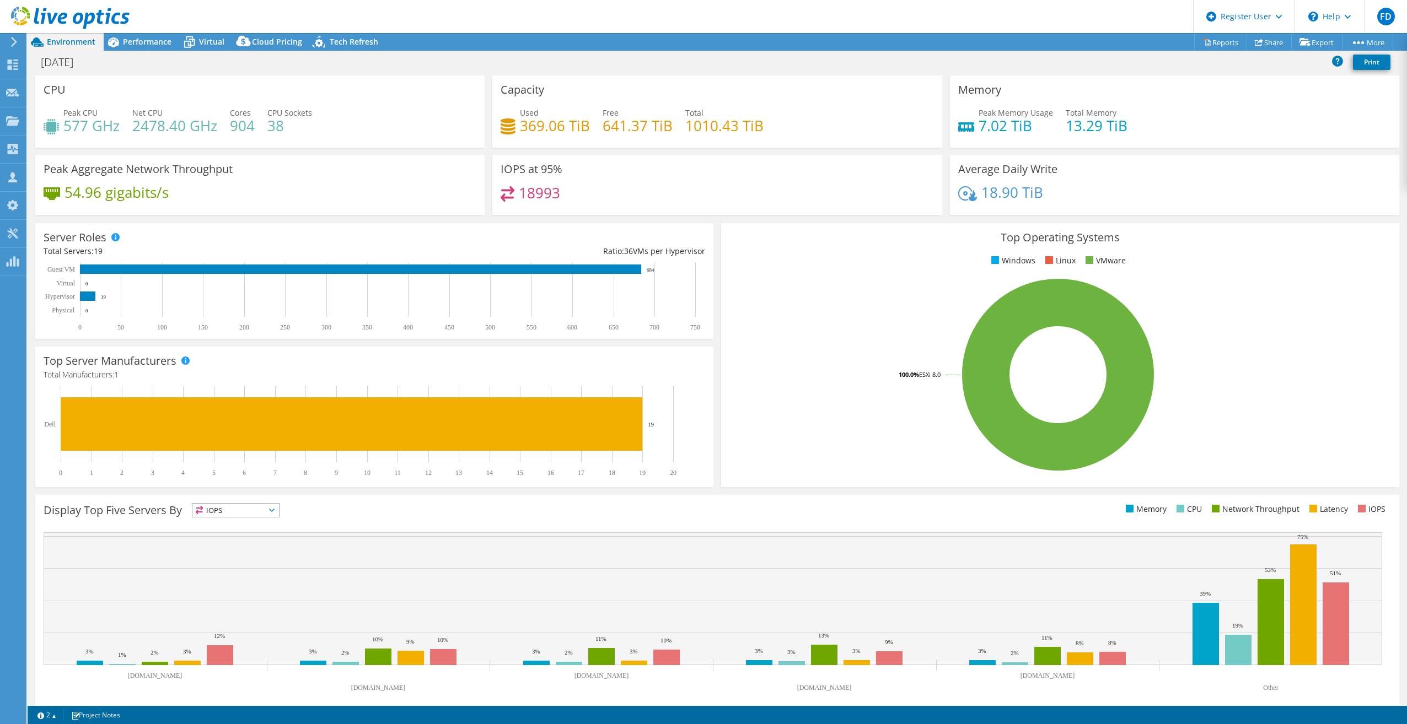
click at [488, 213] on div "IOPS at 95% 18993" at bounding box center [716, 185] width 457 height 60
drag, startPoint x: 147, startPoint y: 41, endPoint x: 128, endPoint y: 47, distance: 20.4
click at [147, 41] on span "Performance" at bounding box center [147, 41] width 49 height 10
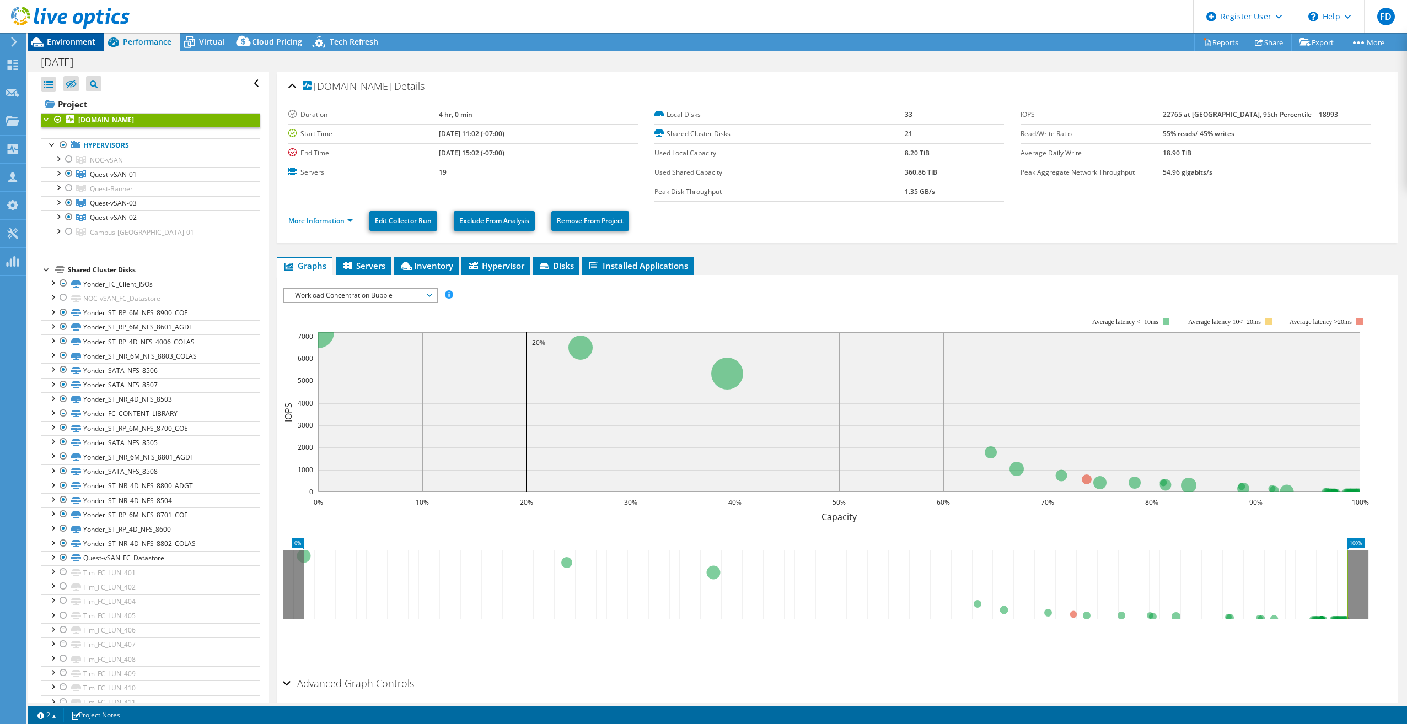
click at [87, 47] on div "Environment" at bounding box center [66, 42] width 76 height 18
